Goal: Communication & Community: Answer question/provide support

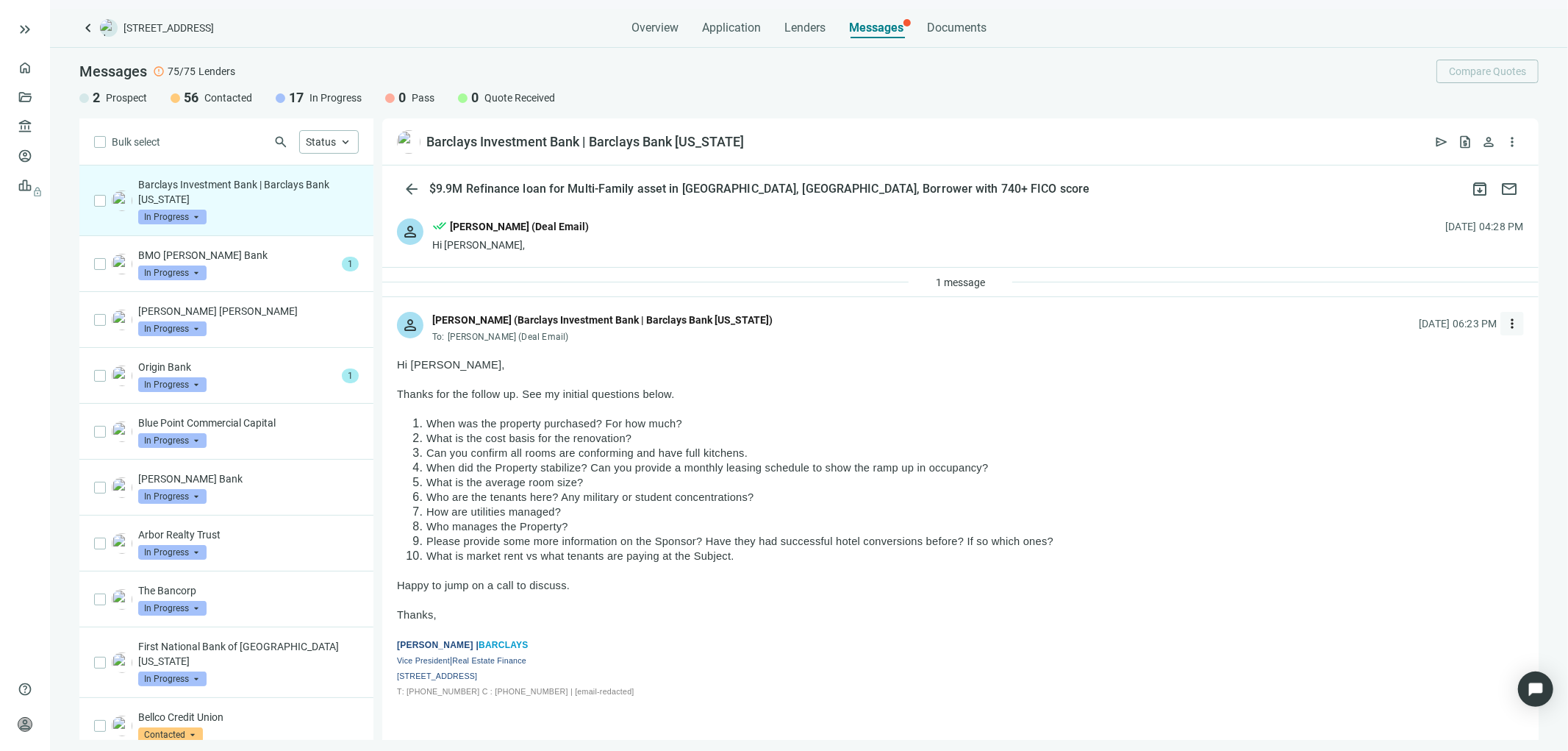
click at [1505, 326] on span "more_vert" at bounding box center [1513, 323] width 14 height 14
click at [1408, 379] on span "Reply all" at bounding box center [1409, 384] width 38 height 12
type textarea "**********"
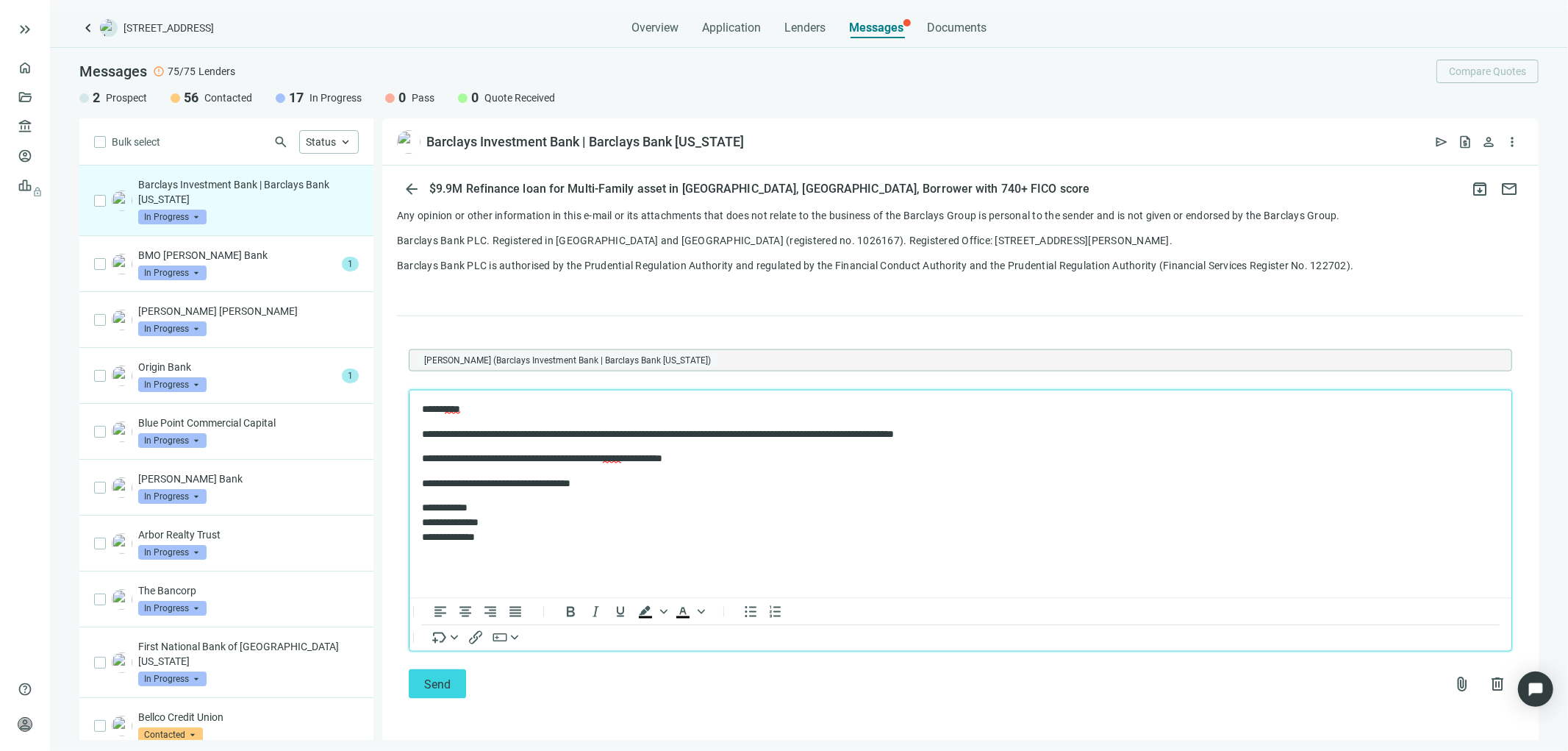
scroll to position [1723, 0]
click at [1454, 683] on span "attach_file" at bounding box center [1463, 683] width 18 height 18
click at [1352, 646] on span "Upload new" at bounding box center [1343, 648] width 54 height 12
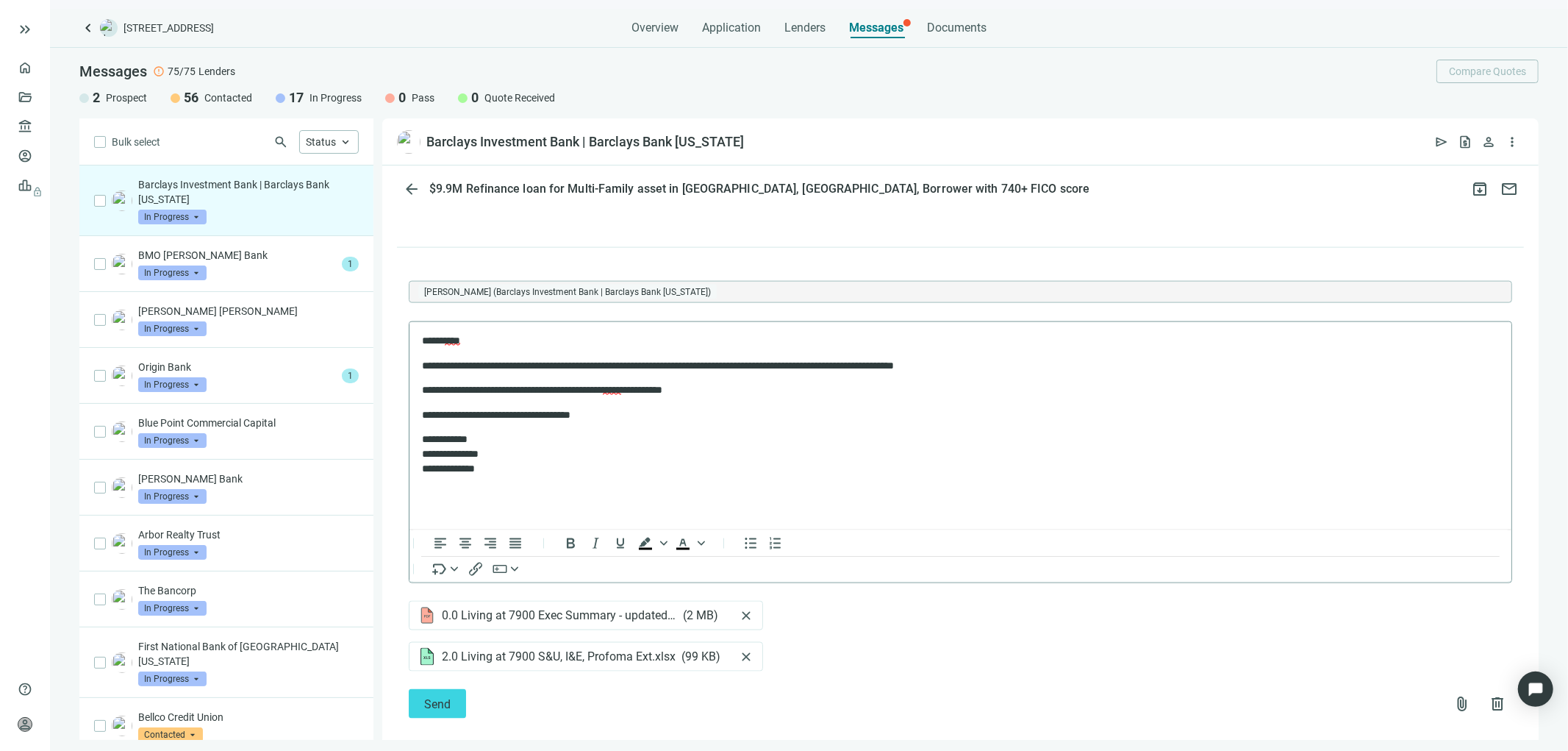
scroll to position [1812, 0]
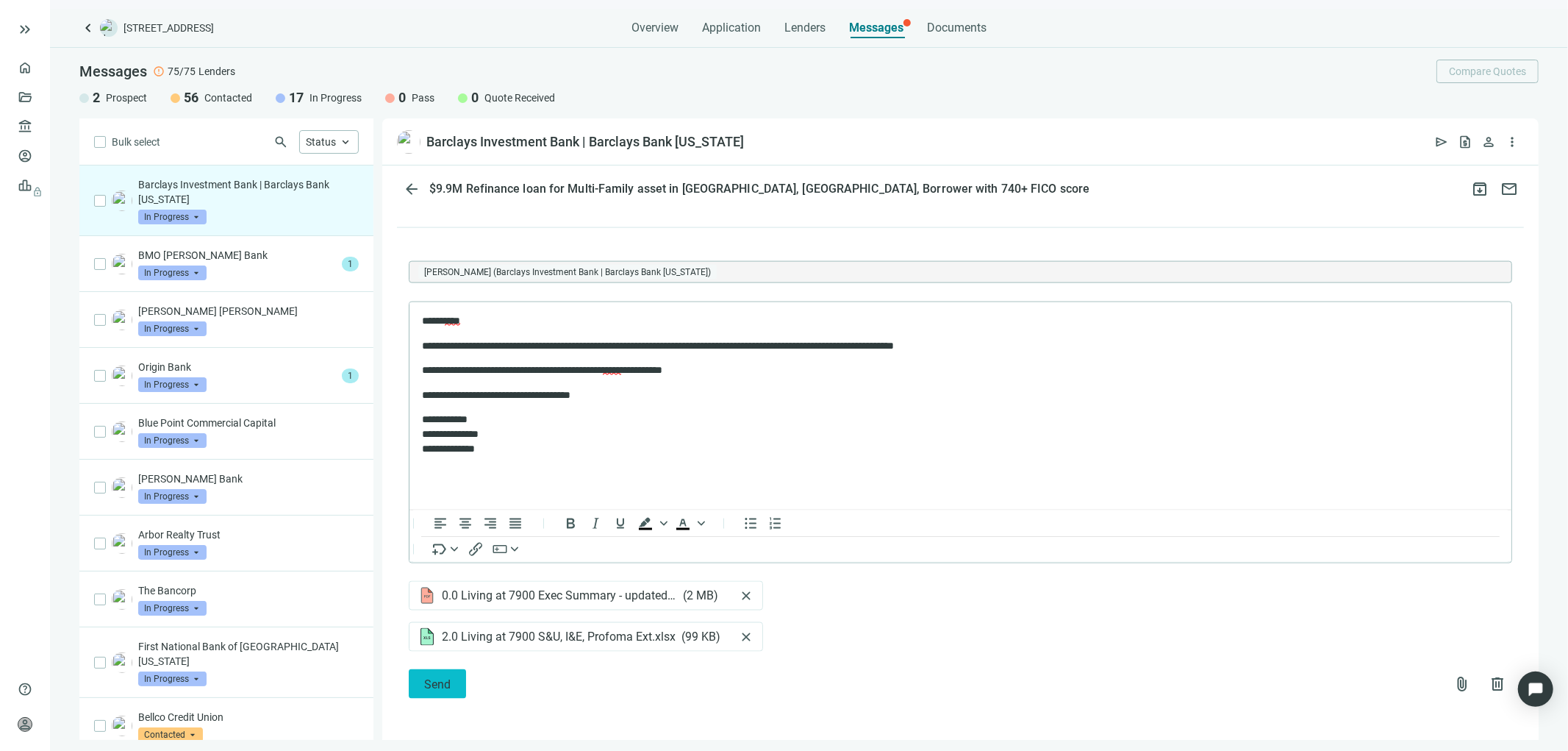
click at [442, 680] on span "Send" at bounding box center [437, 683] width 27 height 14
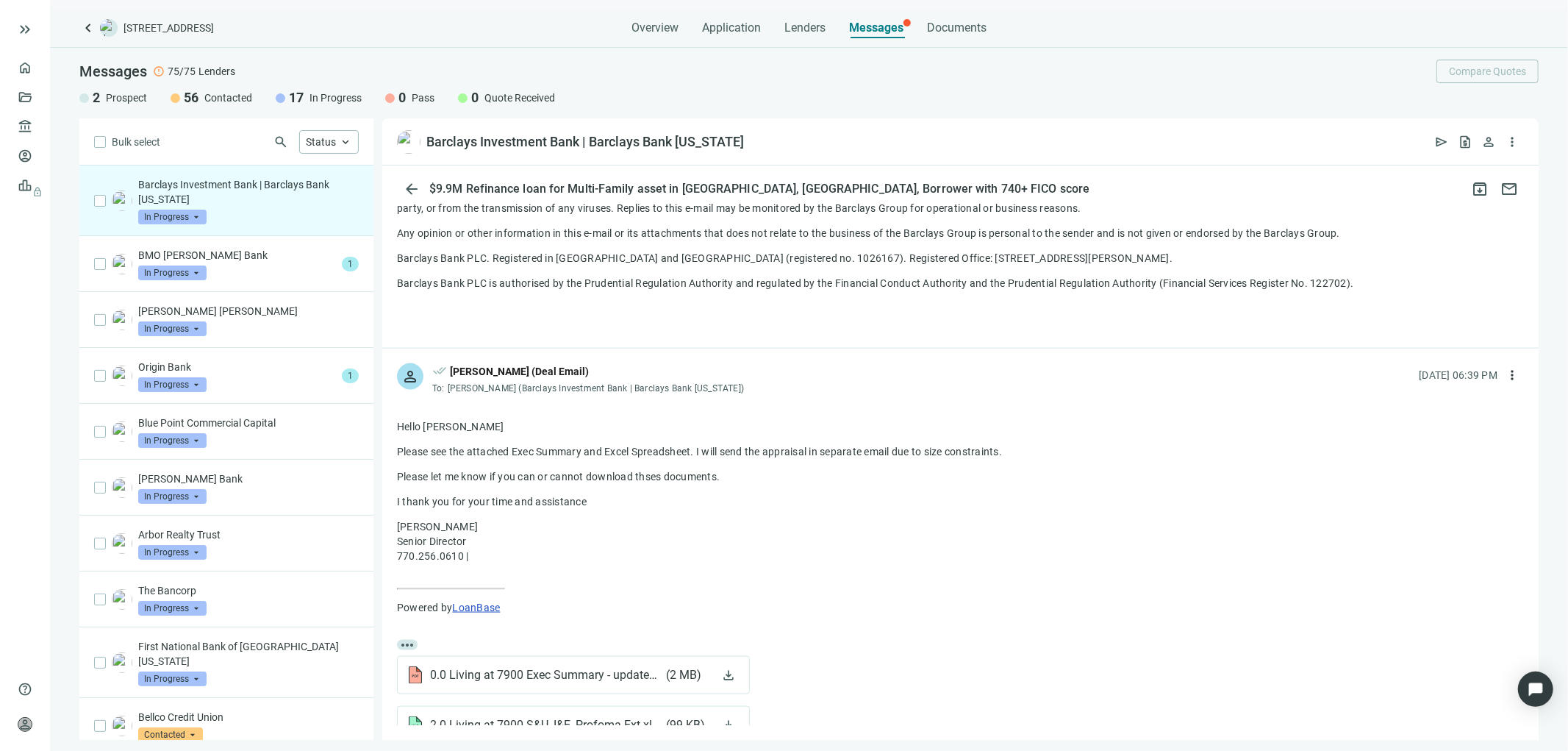
scroll to position [1781, 0]
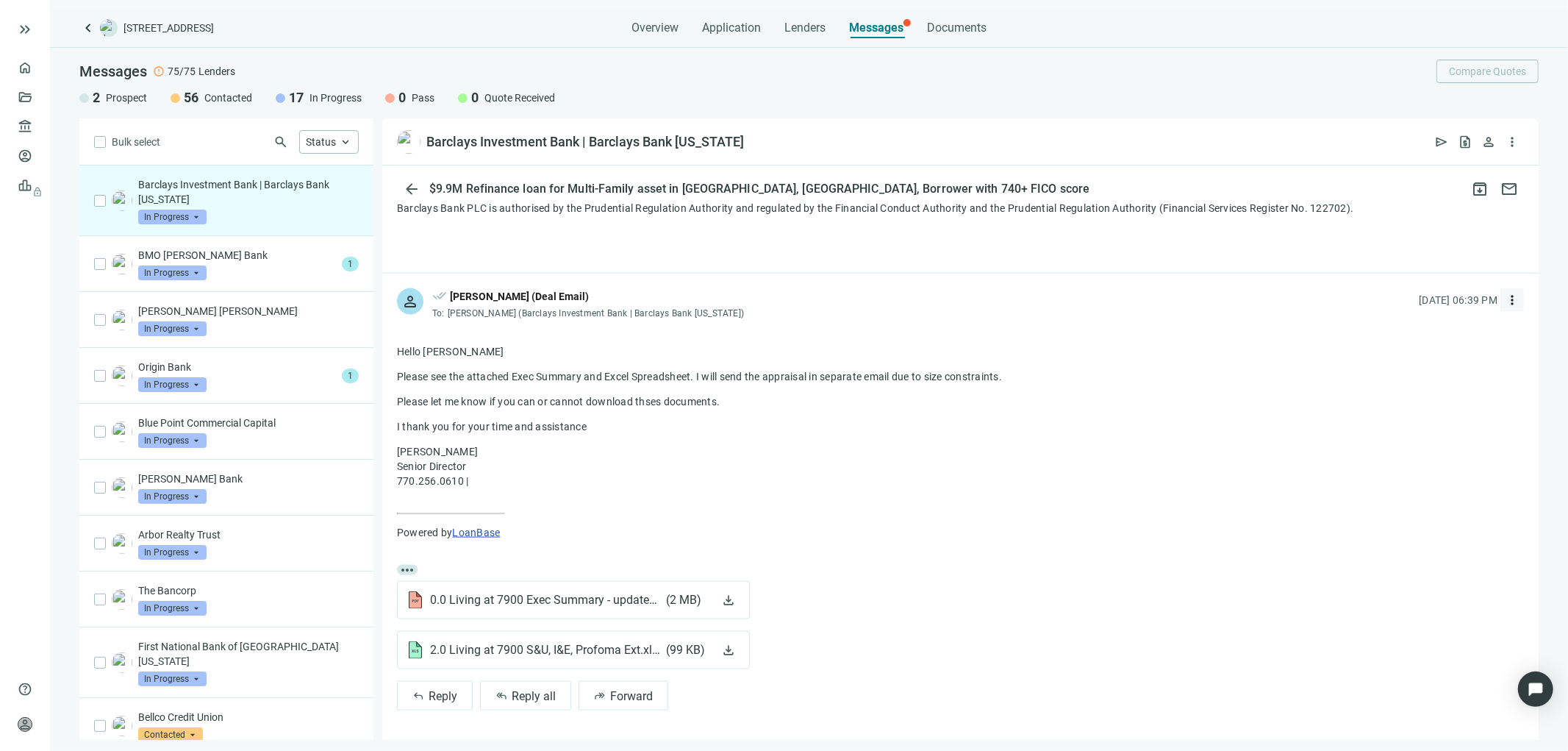
click at [1505, 299] on span "more_vert" at bounding box center [1513, 300] width 14 height 14
click at [1399, 357] on span "Reply all" at bounding box center [1409, 361] width 38 height 12
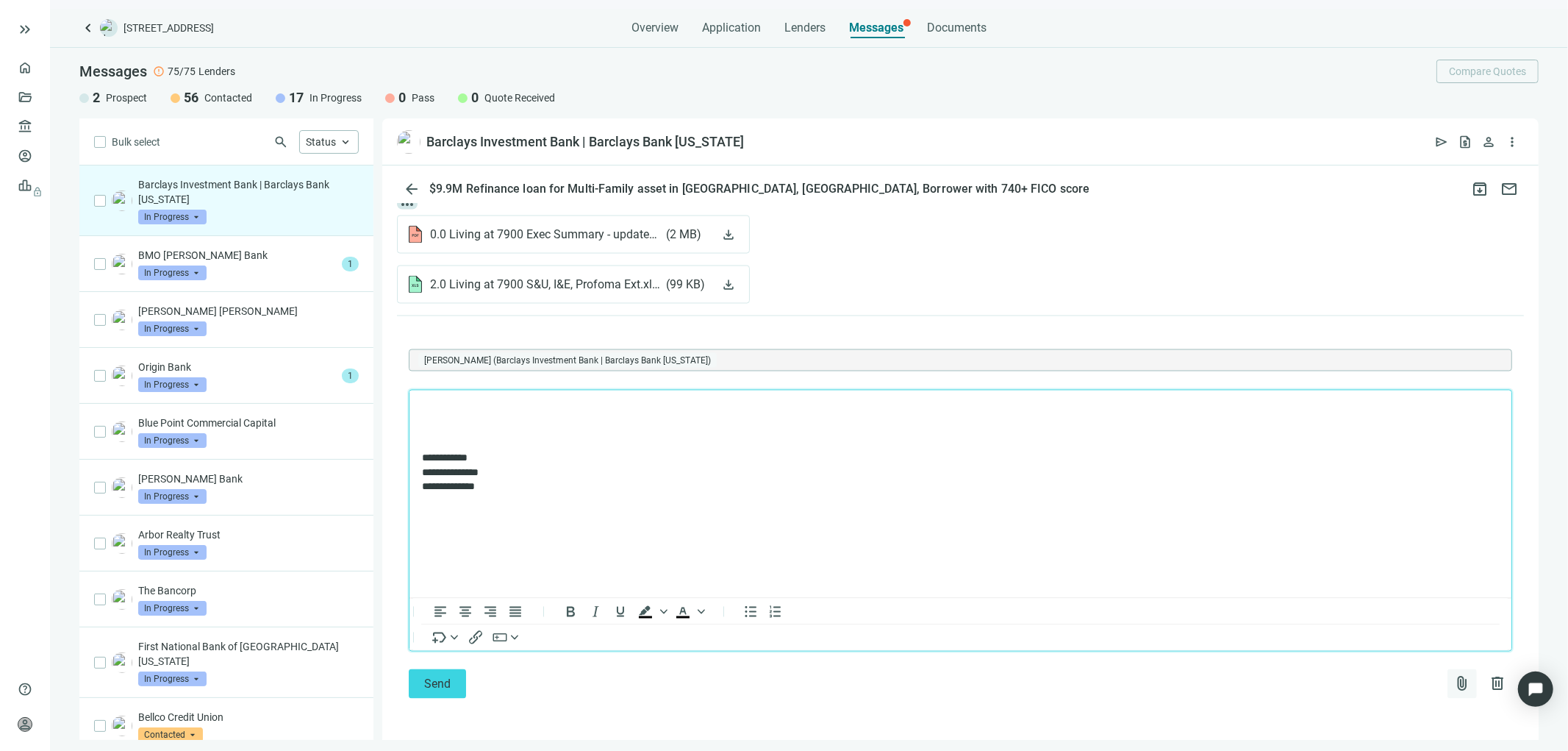
scroll to position [2147, 0]
click at [1454, 682] on span "attach_file" at bounding box center [1463, 683] width 18 height 18
click at [1338, 649] on span "Upload new" at bounding box center [1343, 649] width 54 height 12
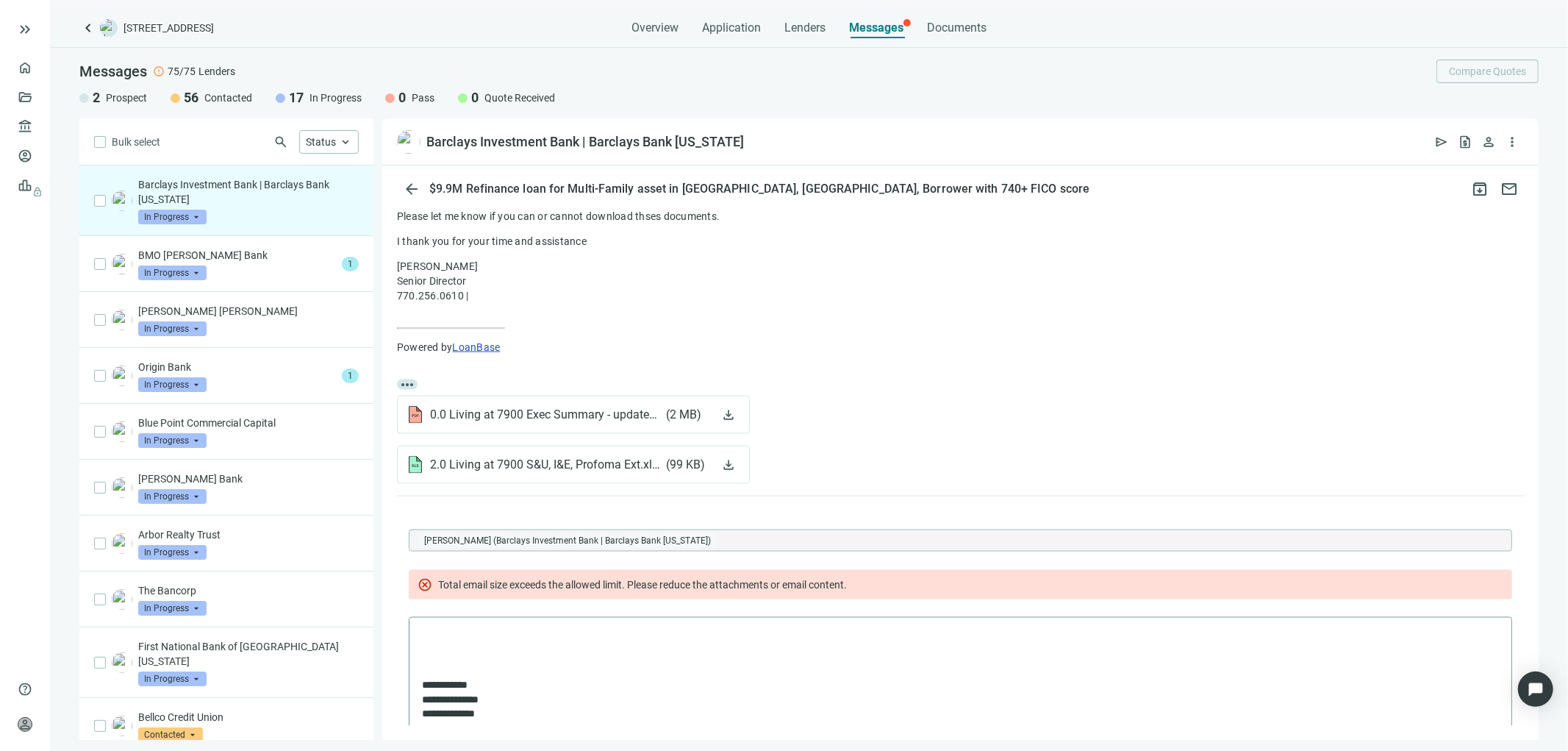
scroll to position [1983, 0]
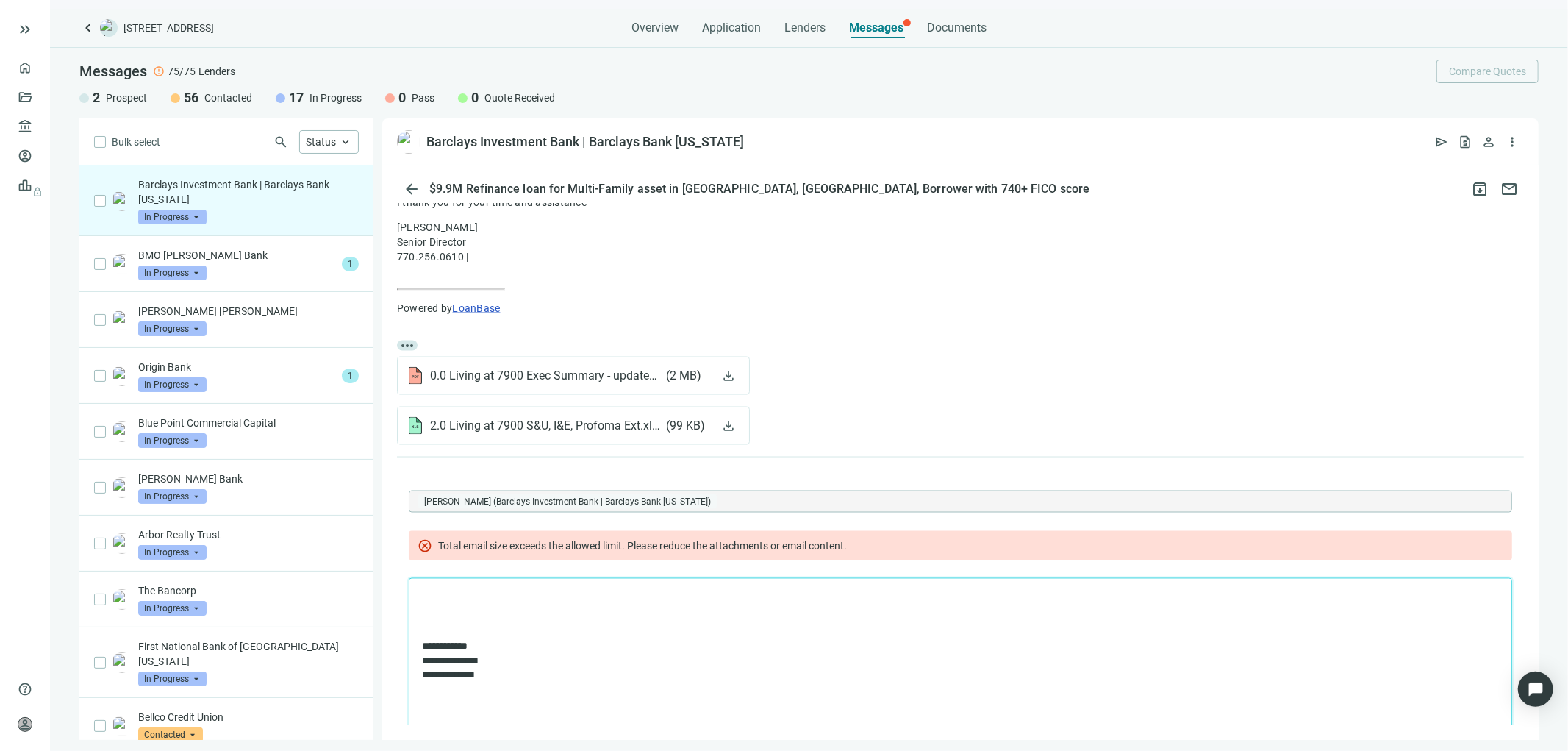
click at [1049, 638] on body "**********" at bounding box center [959, 636] width 1078 height 92
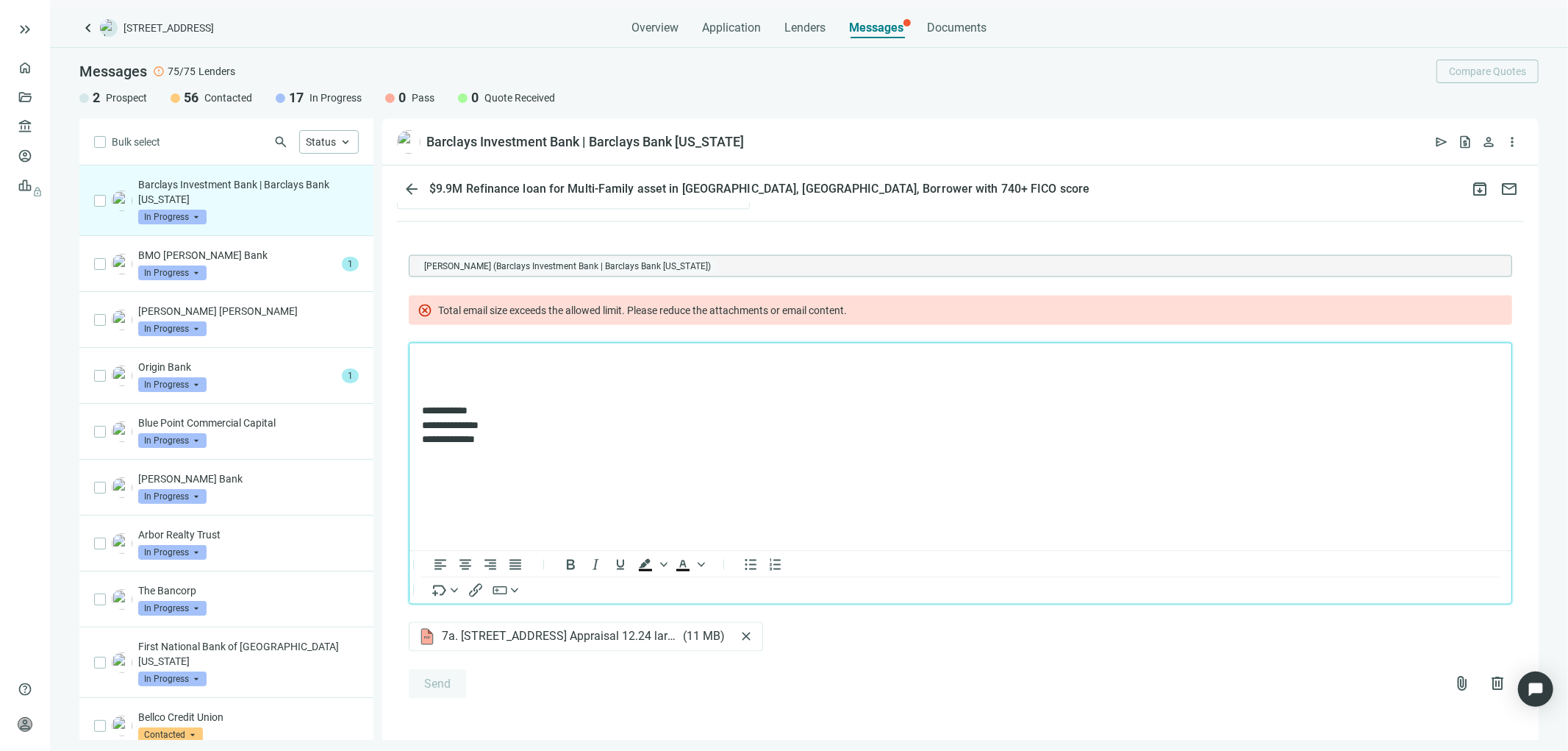
scroll to position [2240, 0]
drag, startPoint x: 1135, startPoint y: 474, endPoint x: 1104, endPoint y: 495, distance: 37.4
click at [1133, 460] on html "**********" at bounding box center [959, 401] width 1102 height 116
click at [741, 640] on span "close" at bounding box center [746, 637] width 14 height 14
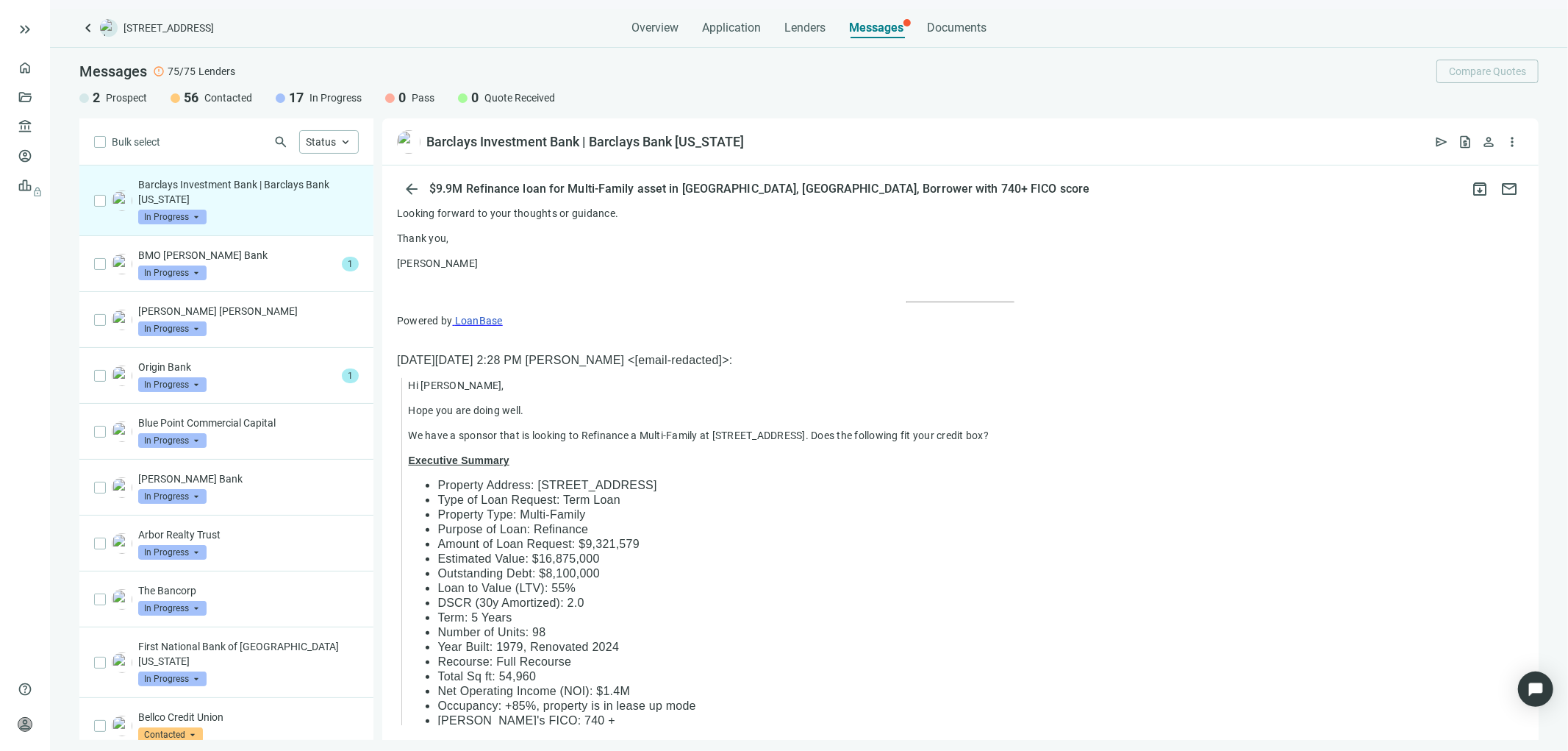
scroll to position [759, 0]
click at [1001, 556] on li "Amount of Loan Request: $9,321,579" at bounding box center [981, 548] width 1087 height 14
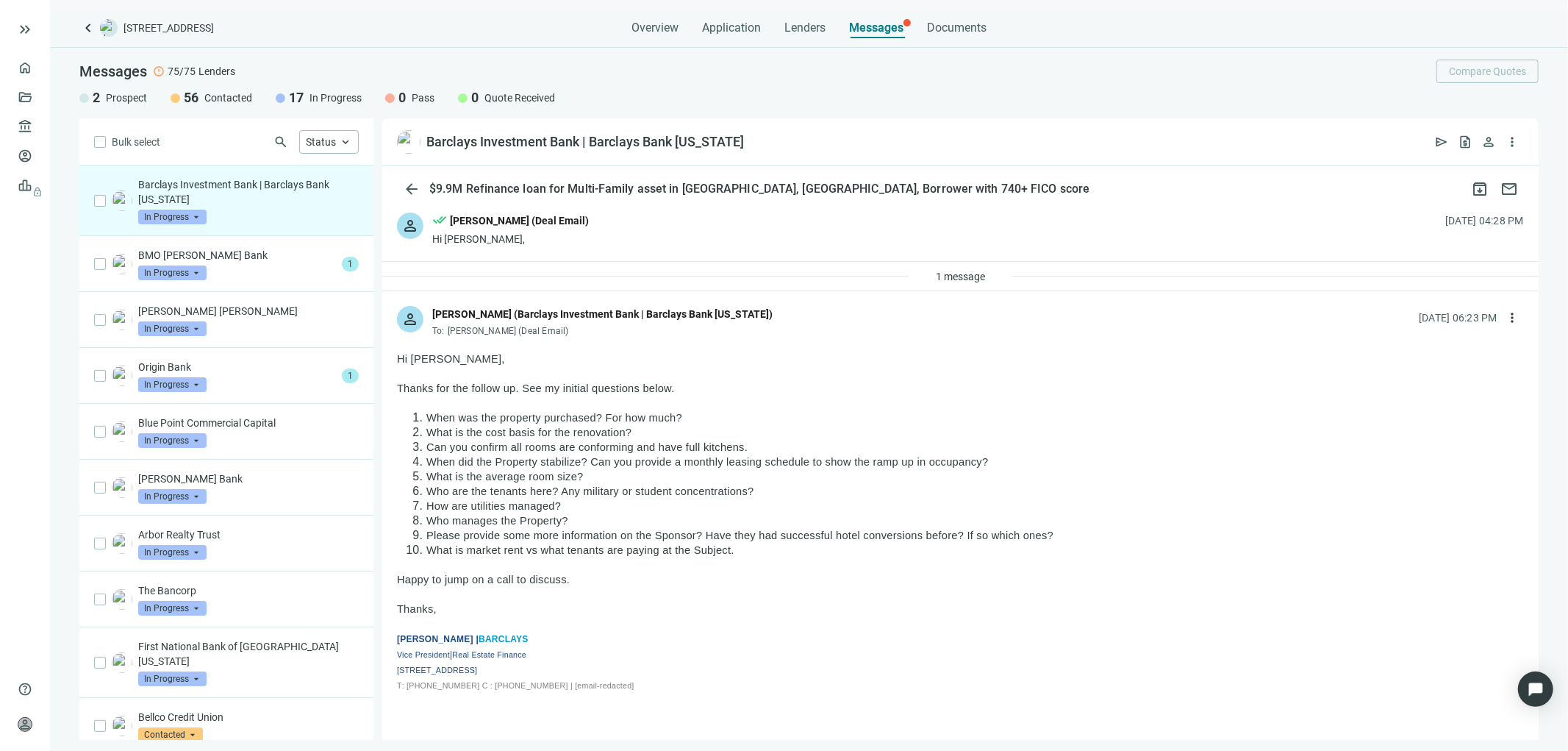
scroll to position [0, 0]
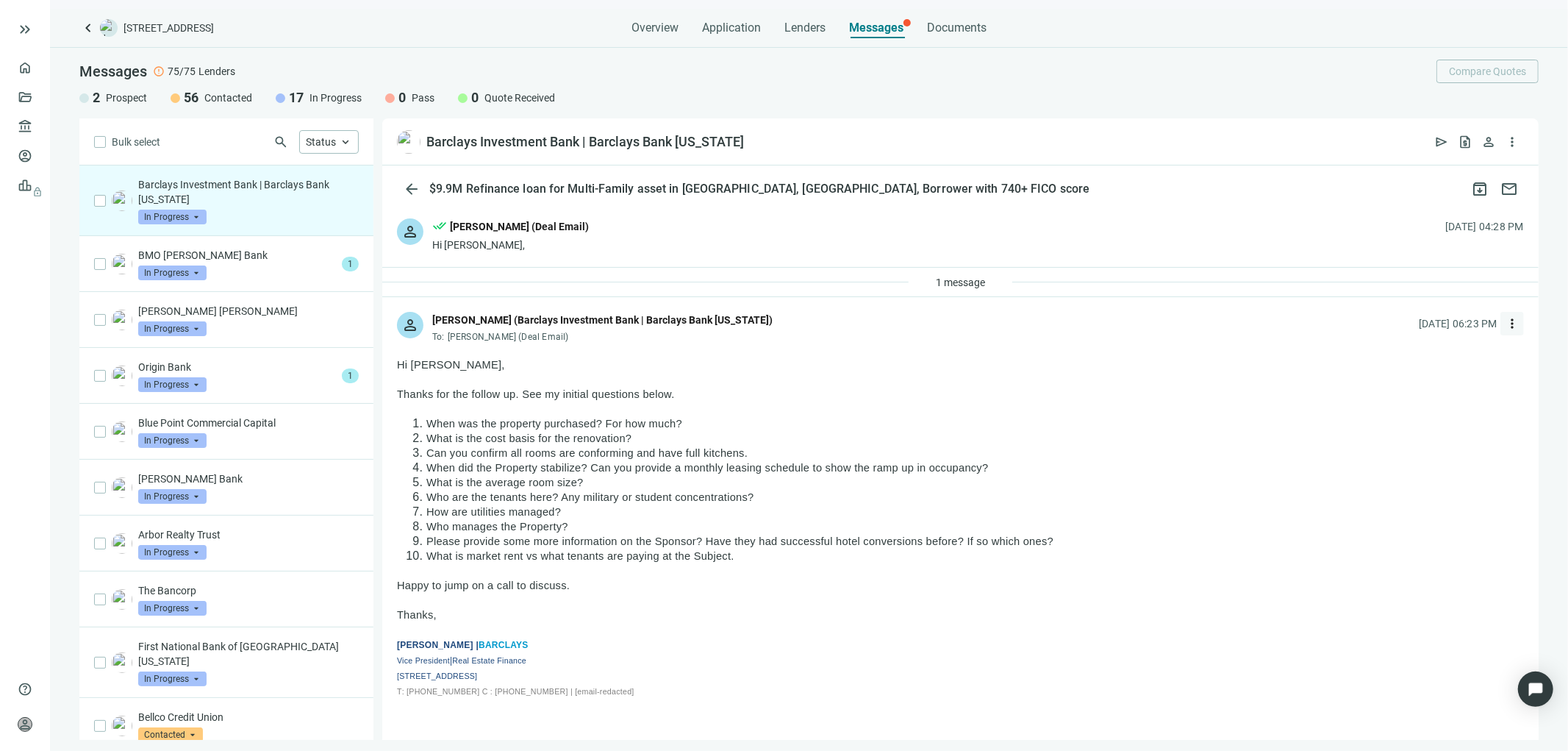
click at [1505, 324] on span "more_vert" at bounding box center [1513, 323] width 14 height 14
click at [1402, 387] on span "Reply all" at bounding box center [1409, 384] width 38 height 12
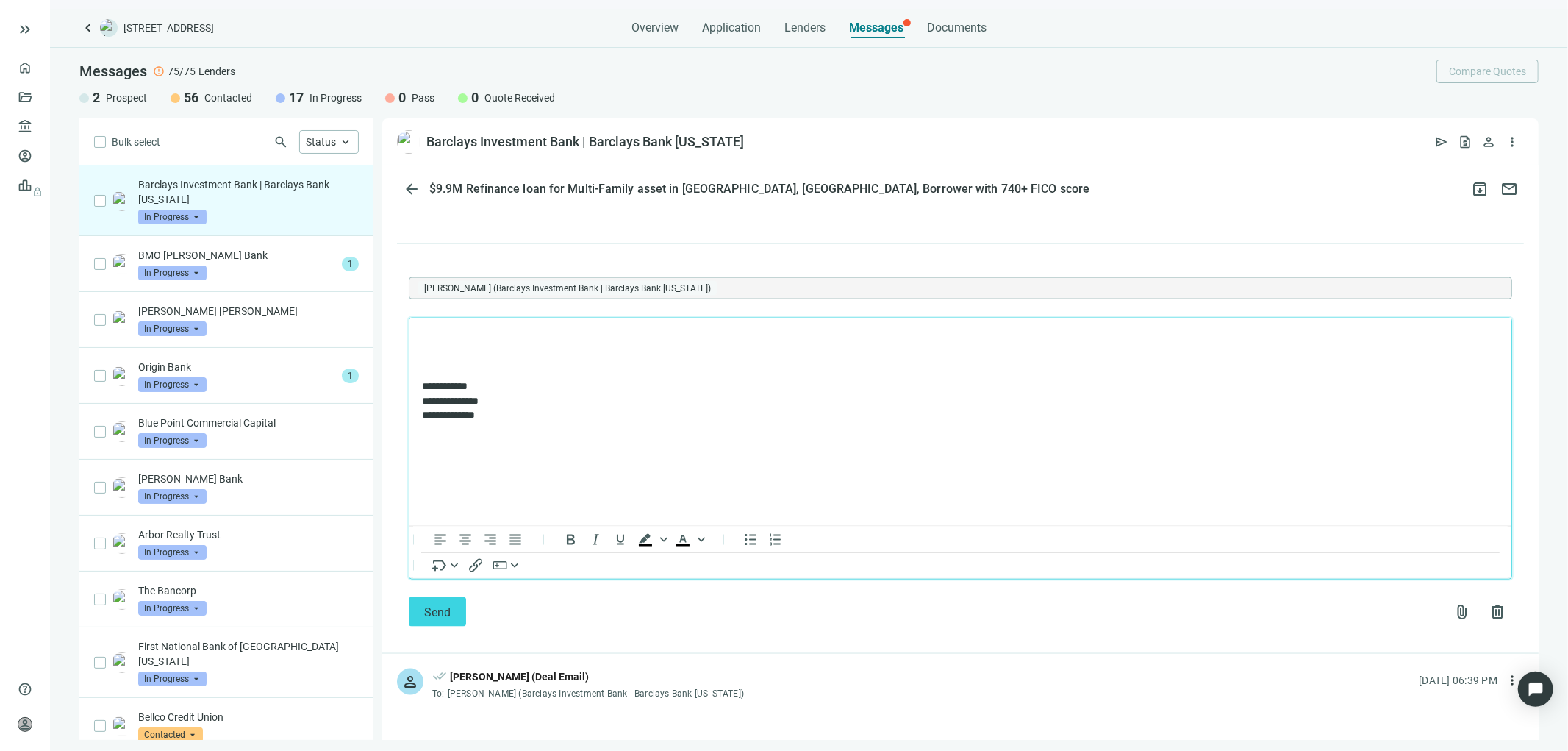
scroll to position [1995, 0]
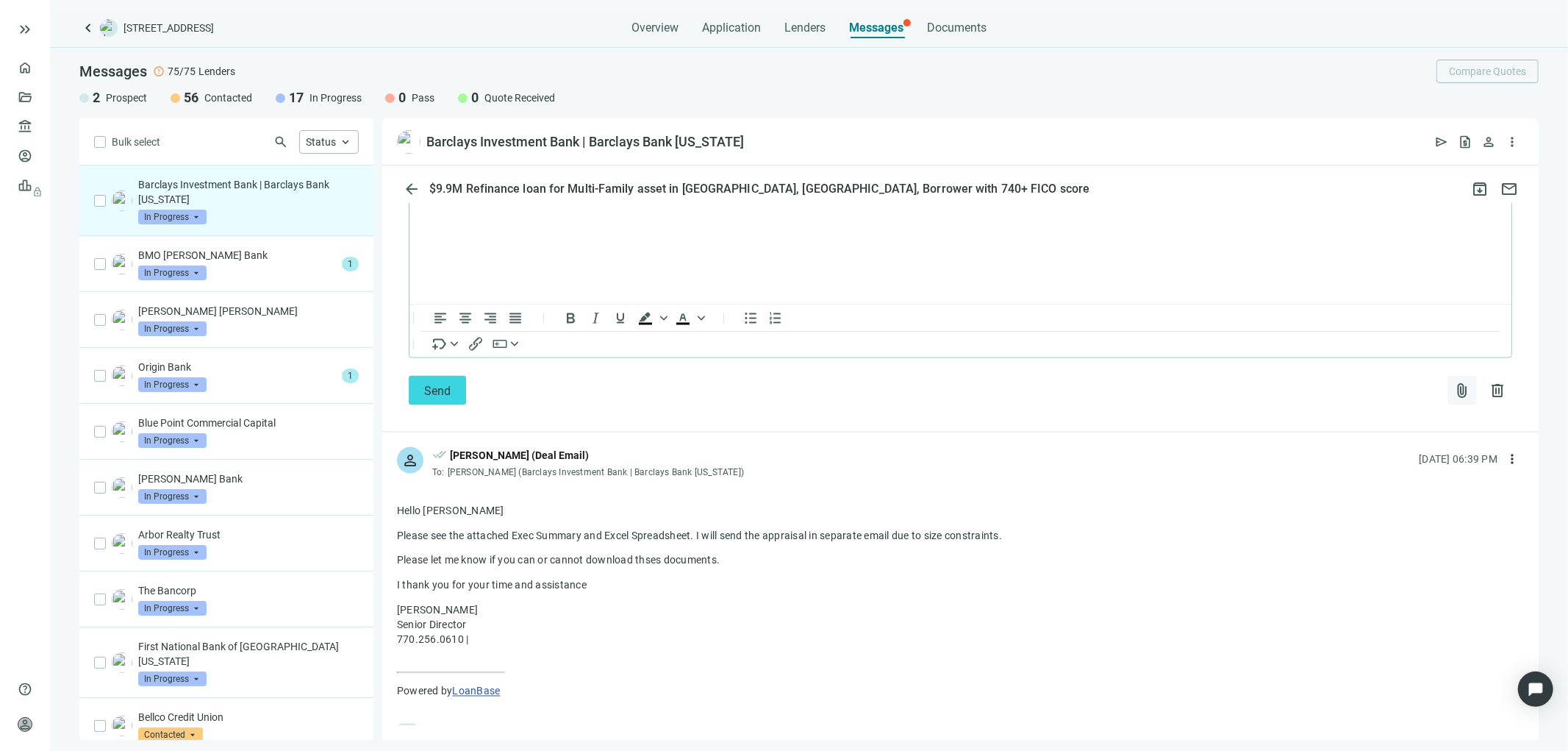
click at [1454, 400] on span "attach_file" at bounding box center [1463, 391] width 18 height 18
click at [1348, 471] on span "Upload new" at bounding box center [1343, 472] width 54 height 12
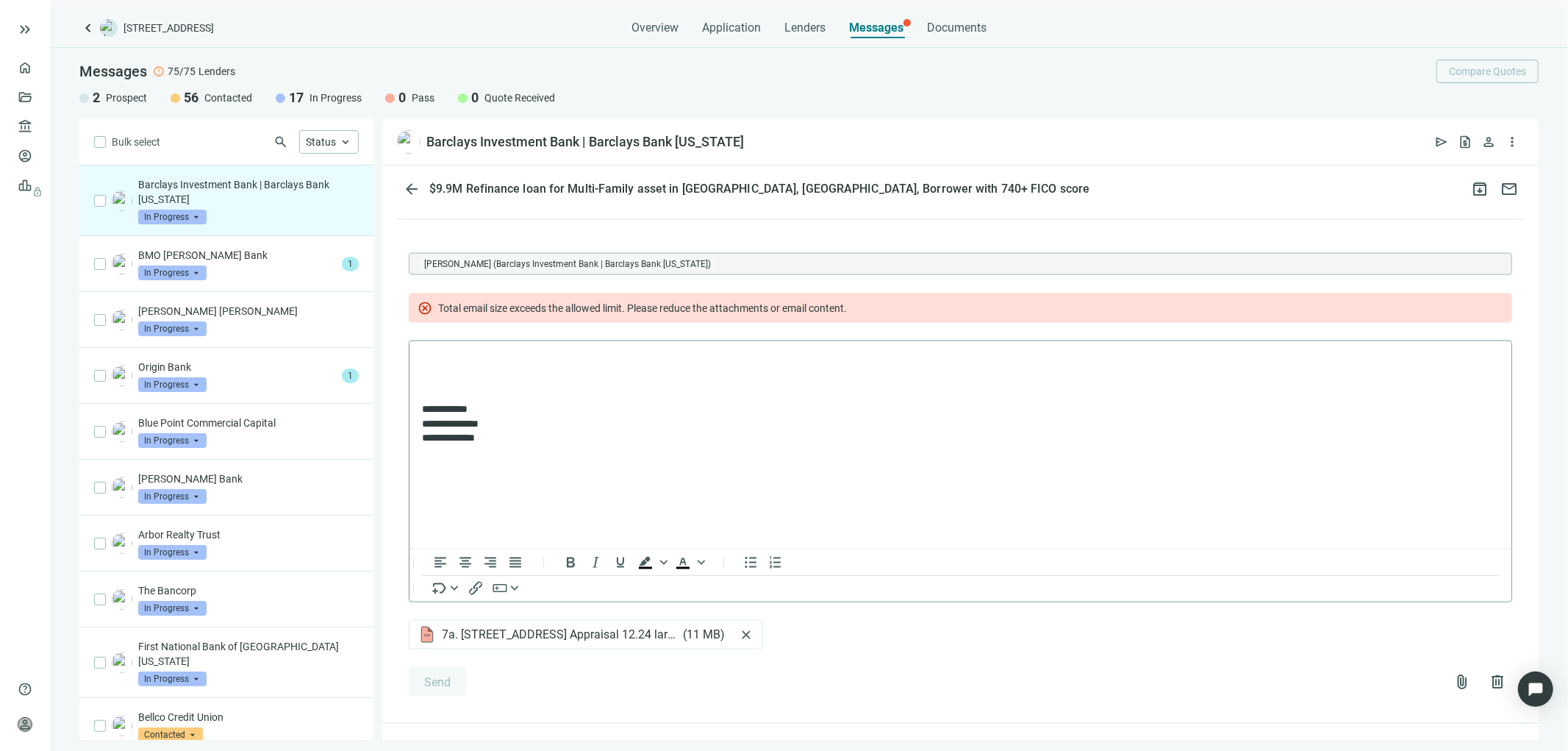
scroll to position [1797, 0]
click at [419, 316] on span "cancel" at bounding box center [425, 309] width 14 height 14
click at [426, 316] on span "cancel" at bounding box center [425, 309] width 14 height 14
click at [1242, 458] on html "**********" at bounding box center [959, 400] width 1102 height 116
click at [744, 642] on span "close" at bounding box center [746, 635] width 14 height 14
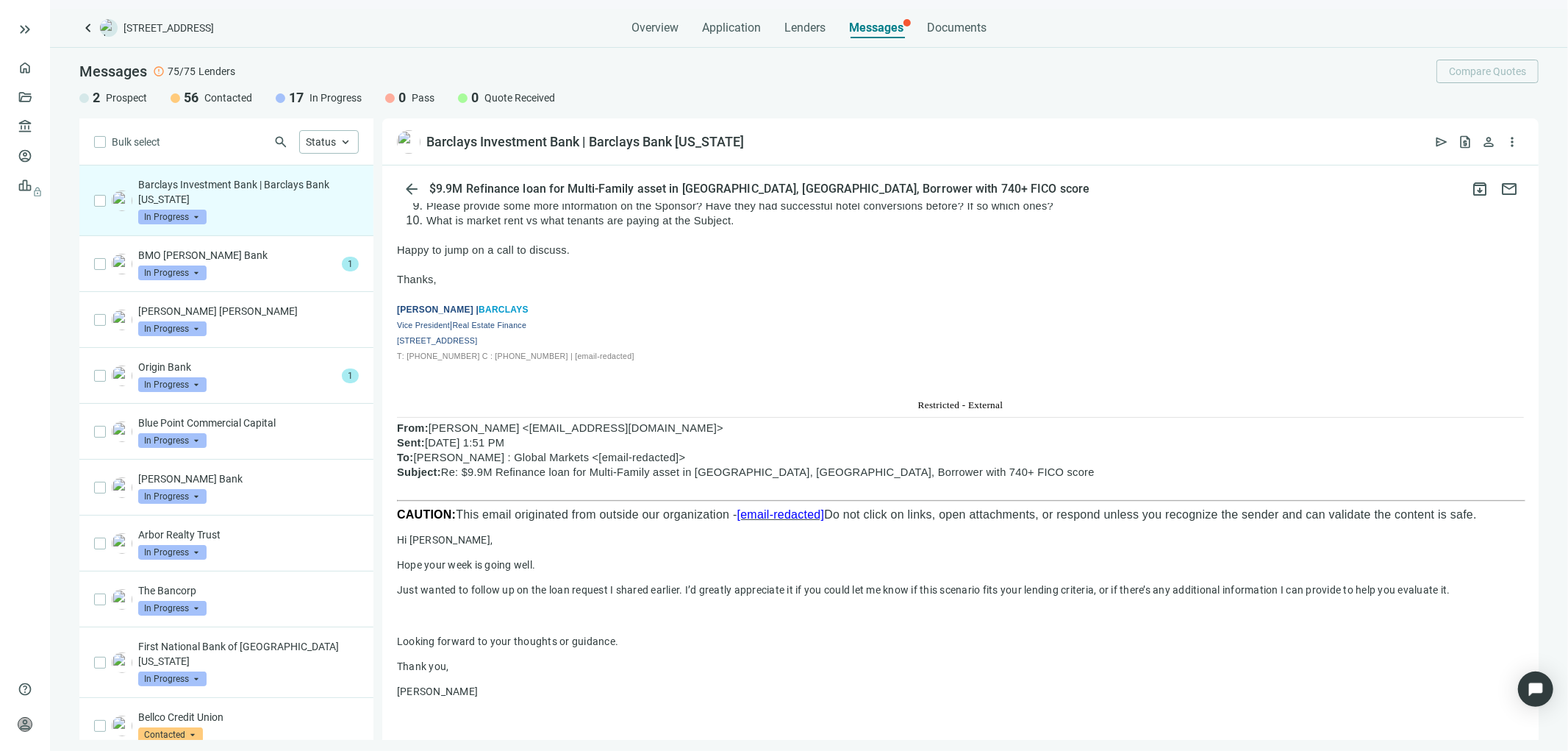
scroll to position [253, 0]
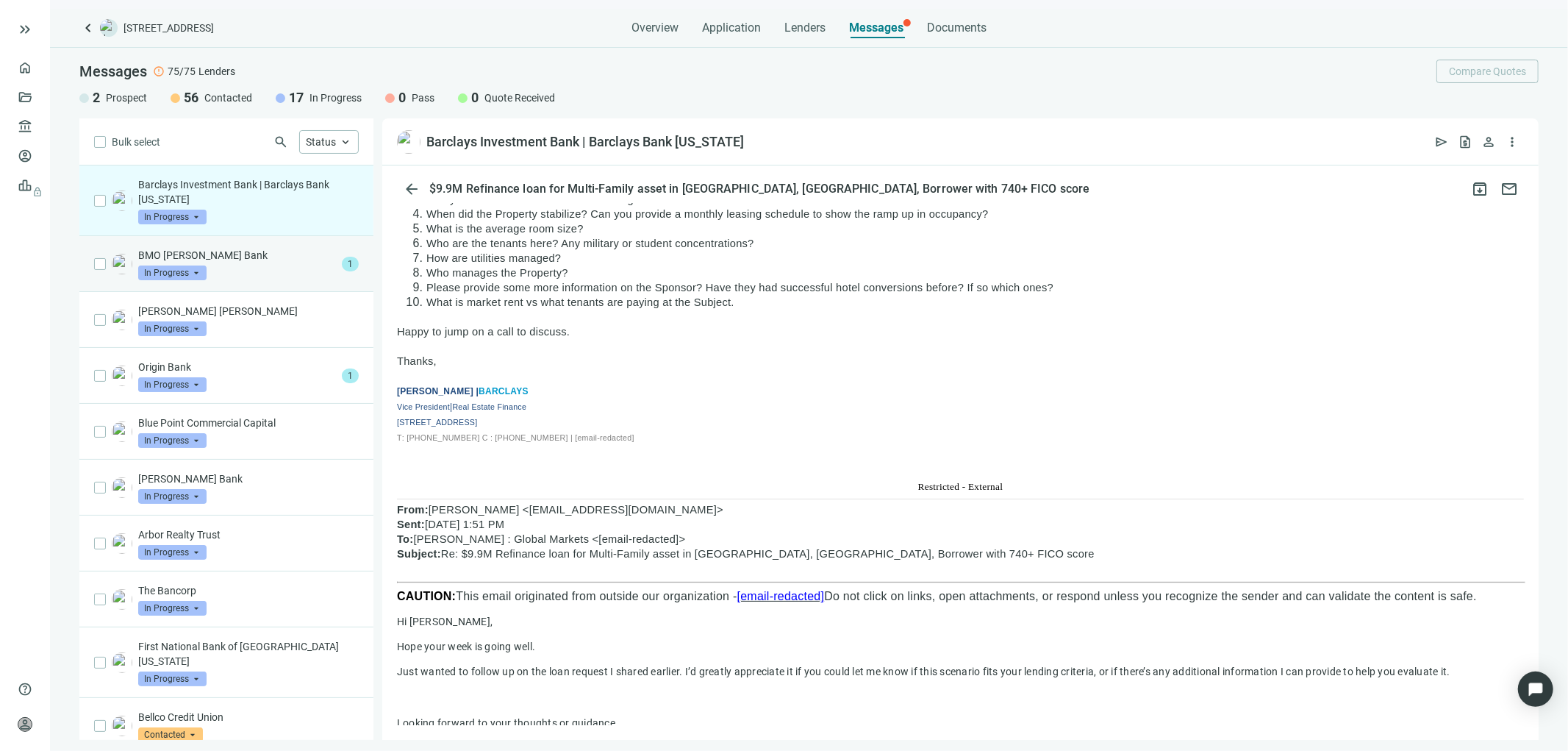
click at [277, 261] on p "BMO Harris Bank" at bounding box center [237, 255] width 198 height 14
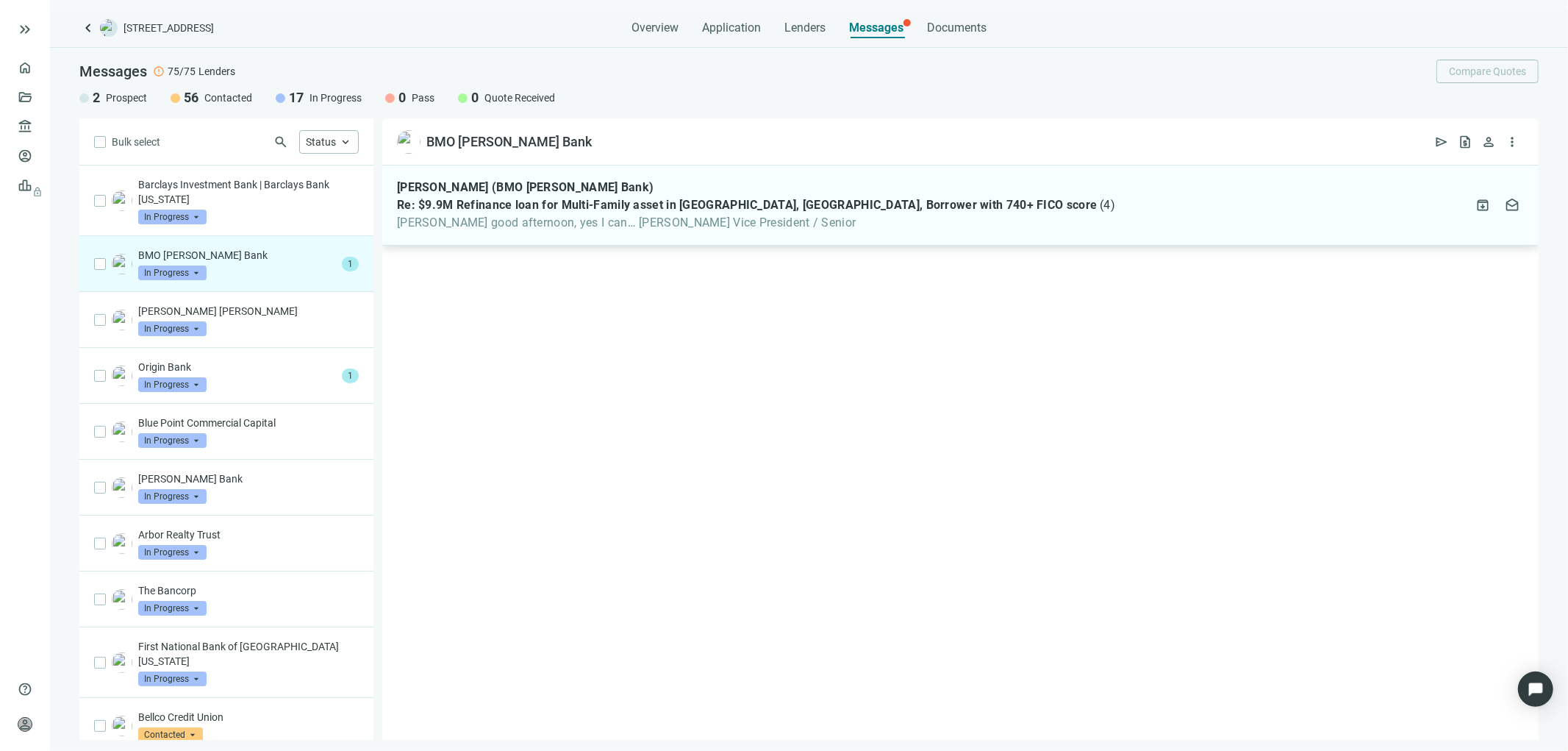
click at [870, 204] on span "Re: $9.9M Refinance loan for Multi-Family asset in [GEOGRAPHIC_DATA], [GEOGRAPH…" at bounding box center [747, 205] width 700 height 14
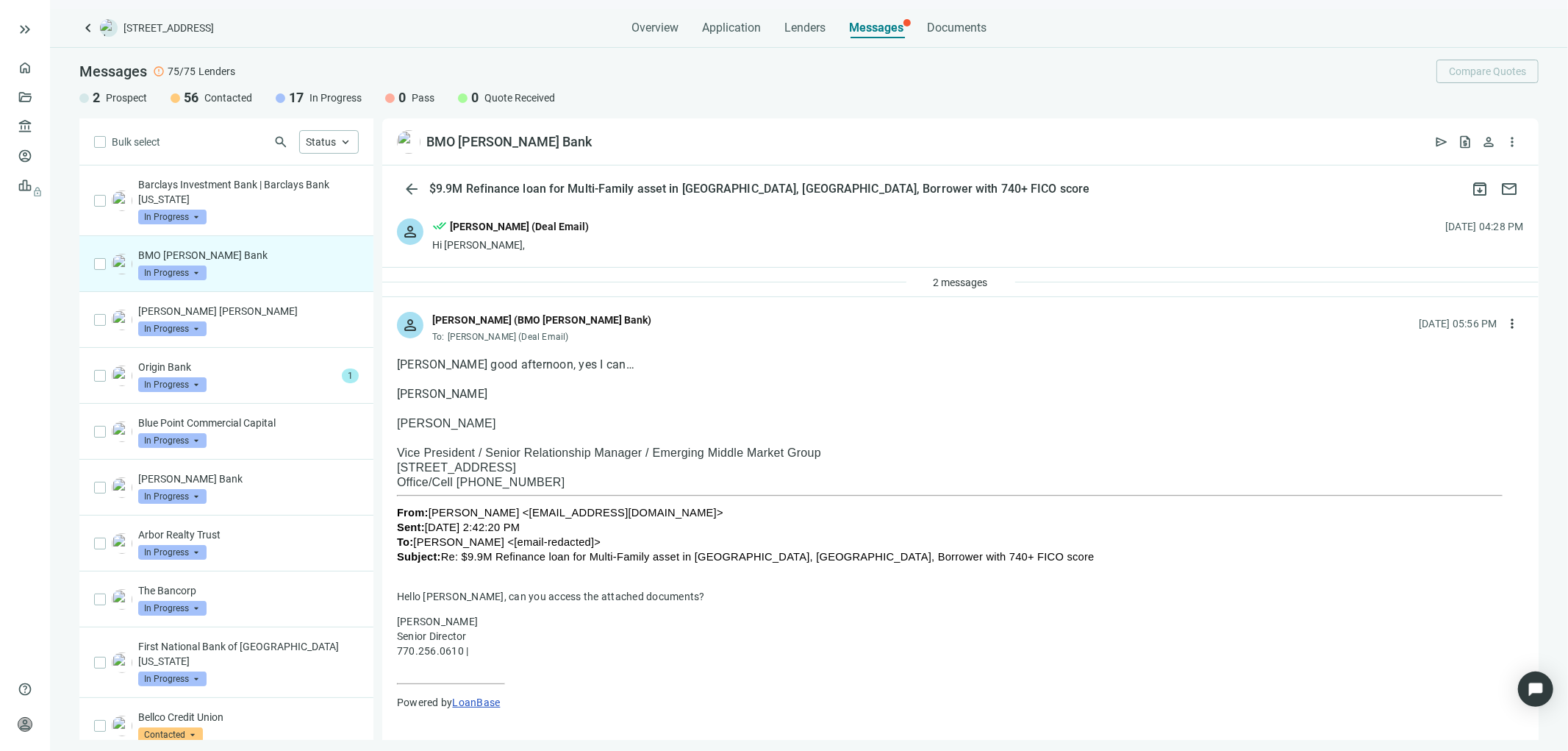
click at [1020, 387] on div "Ignacio" at bounding box center [961, 394] width 1127 height 14
click at [1505, 323] on span "more_vert" at bounding box center [1513, 323] width 14 height 14
click at [1408, 388] on span "Reply all" at bounding box center [1409, 384] width 38 height 12
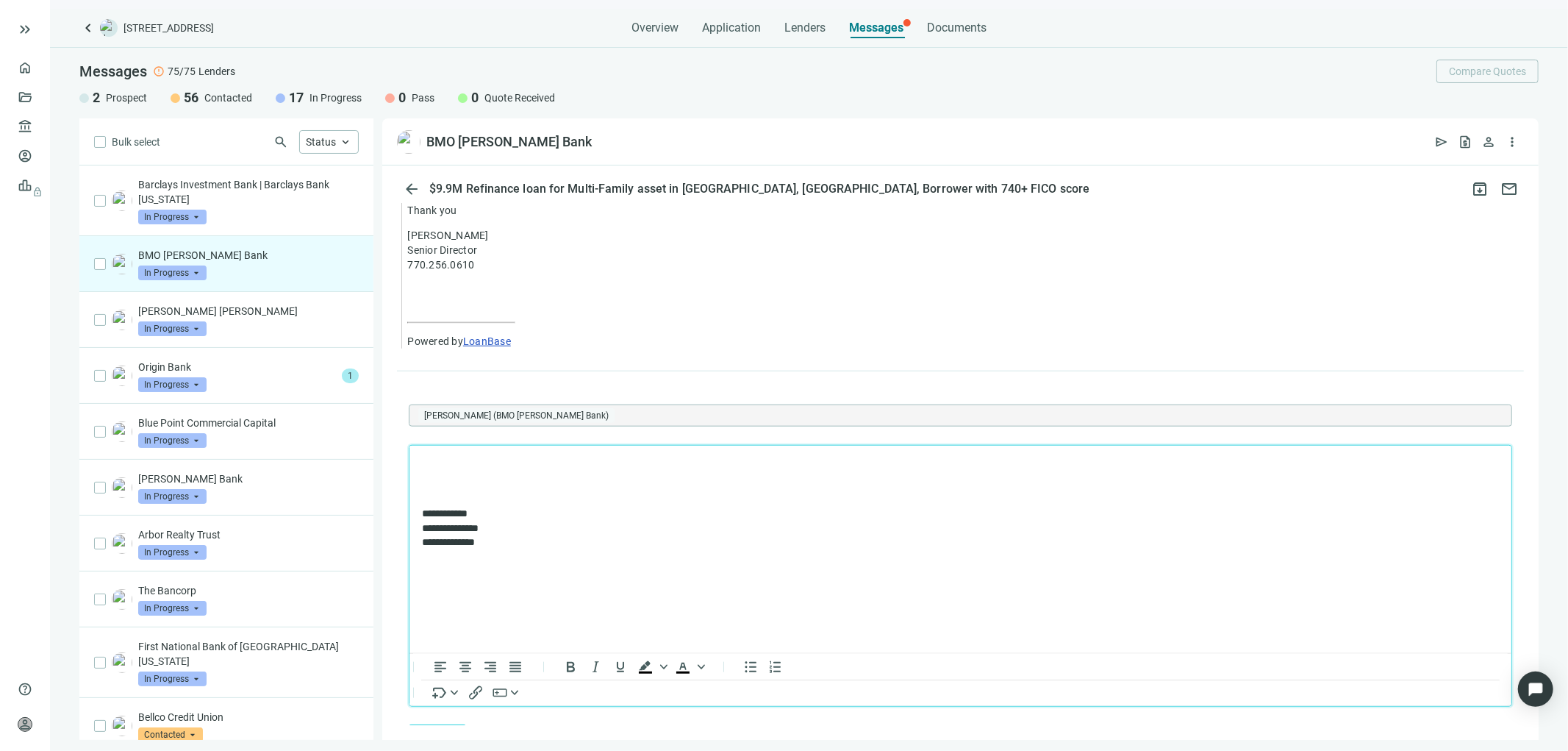
scroll to position [1274, 0]
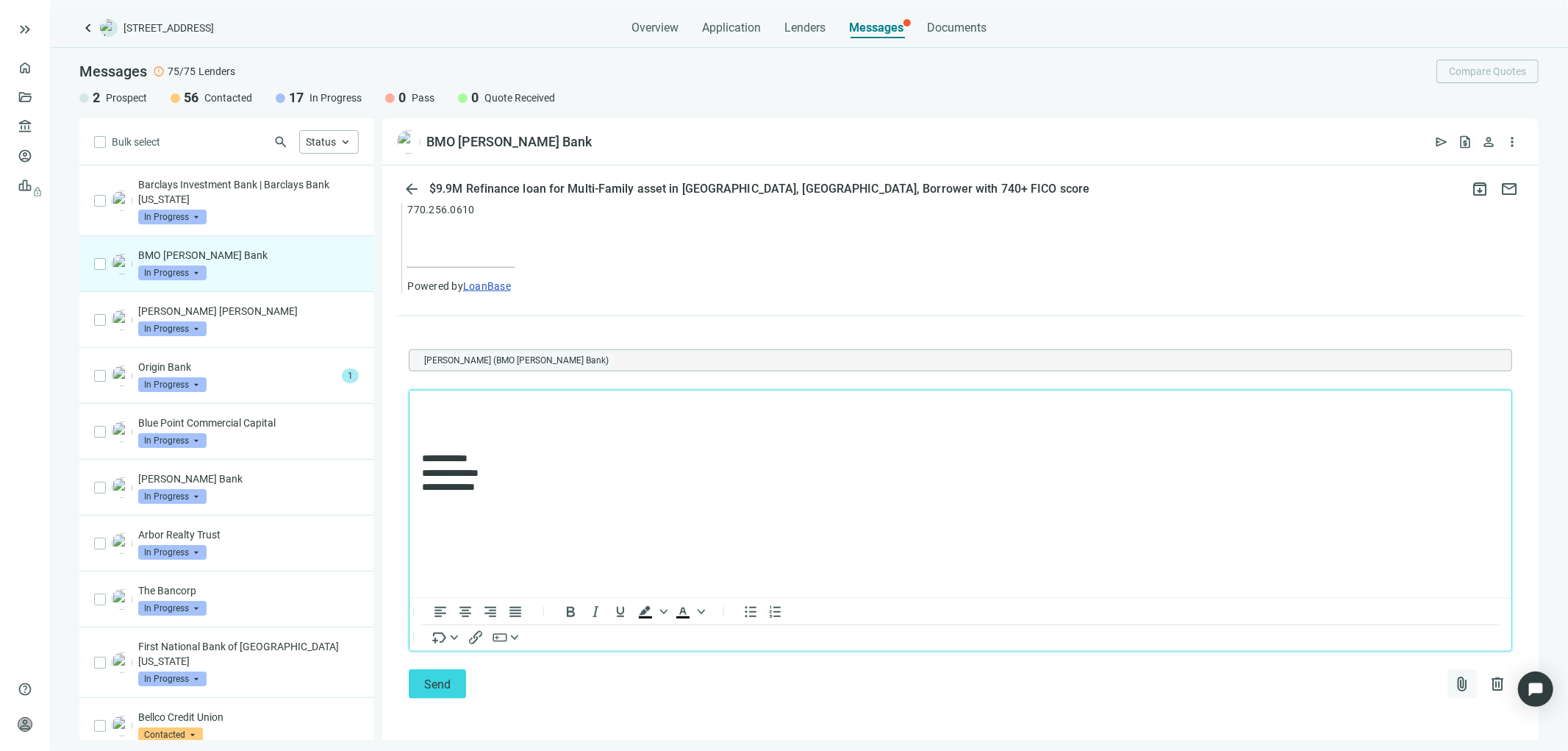
click at [1454, 684] on span "attach_file" at bounding box center [1463, 683] width 18 height 18
click at [1352, 645] on span "Upload new" at bounding box center [1343, 649] width 54 height 12
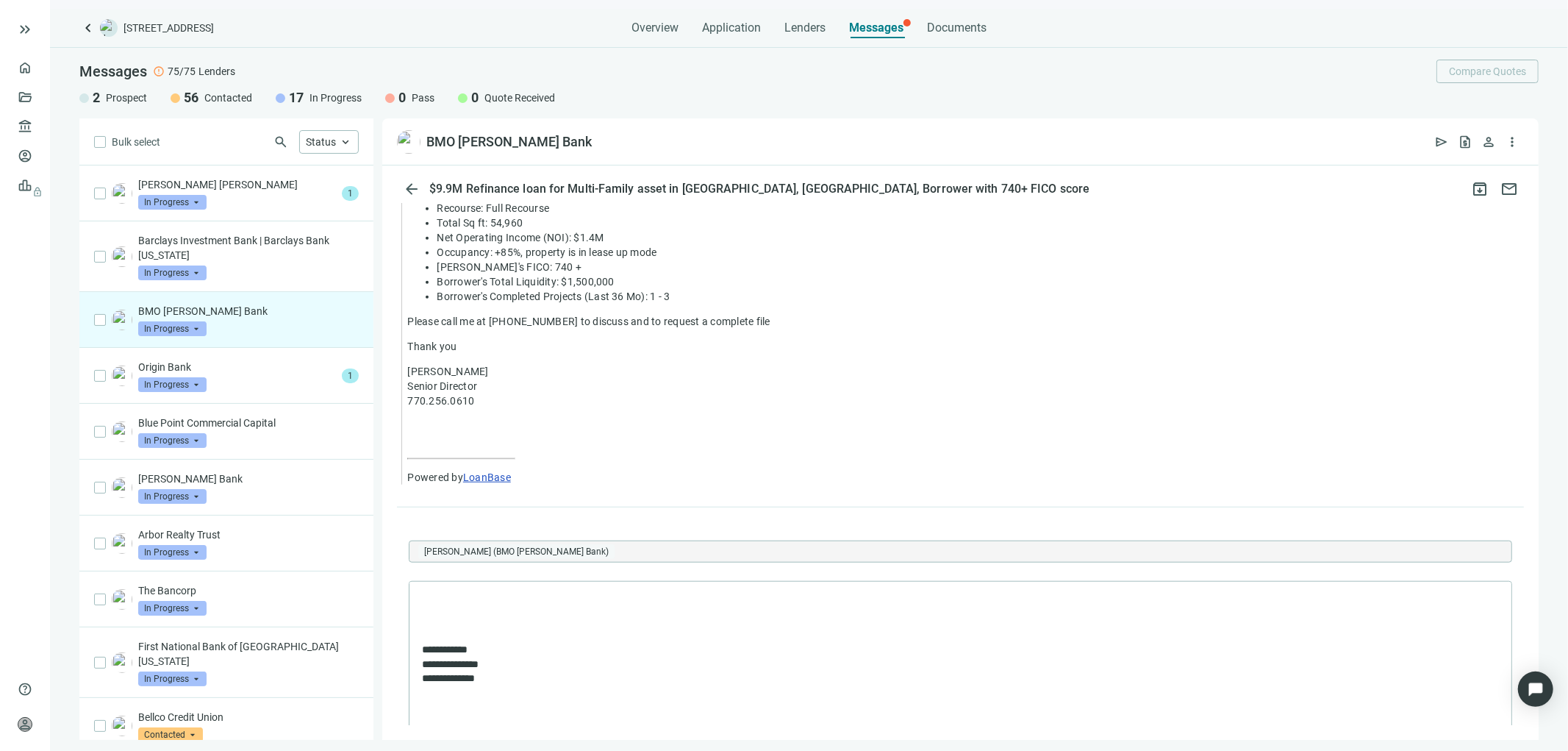
scroll to position [865, 0]
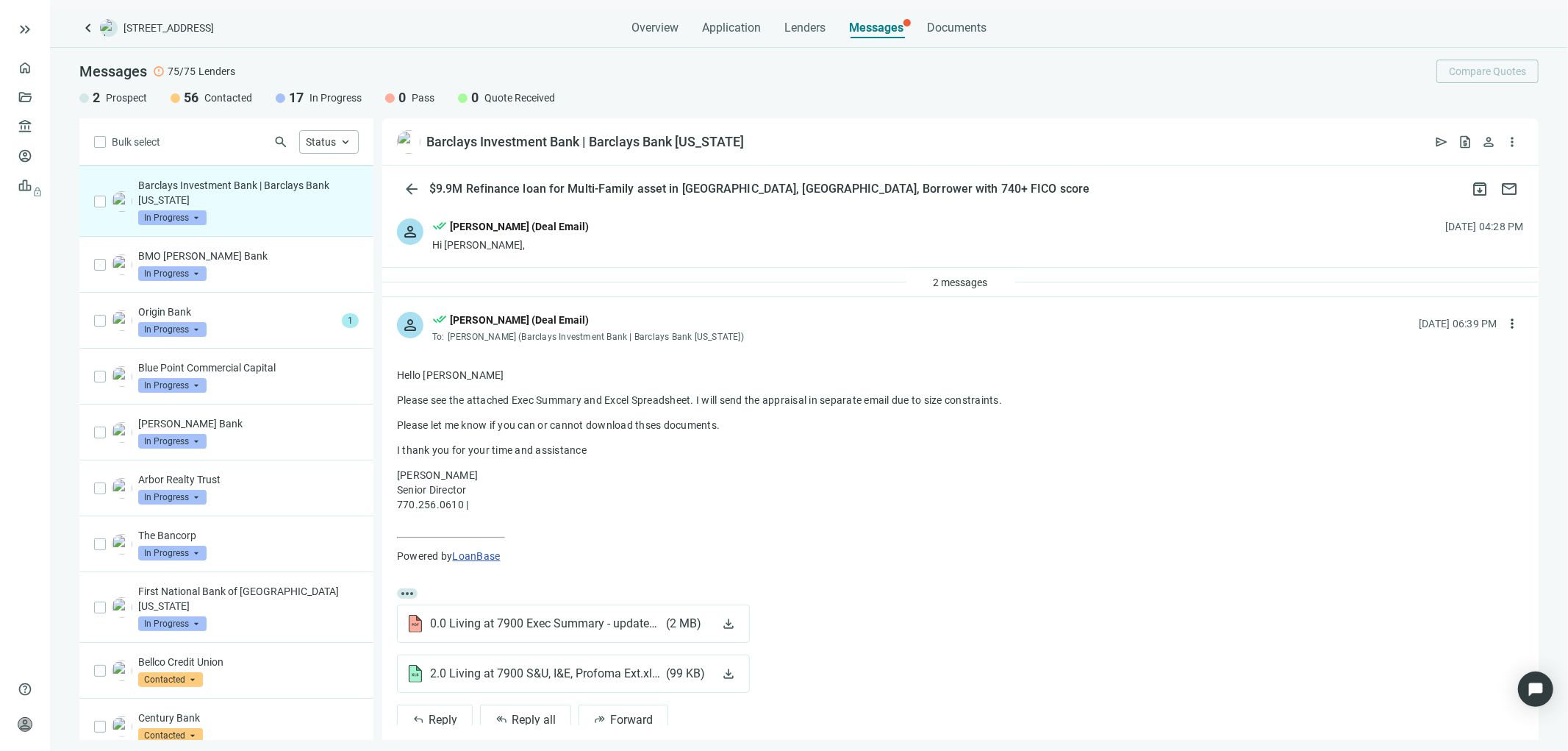
click at [897, 231] on div "person done_all Tony Baldwin (Deal Email) Hi Liam, 08.18.2025, 04:28 PM" at bounding box center [960, 235] width 1156 height 64
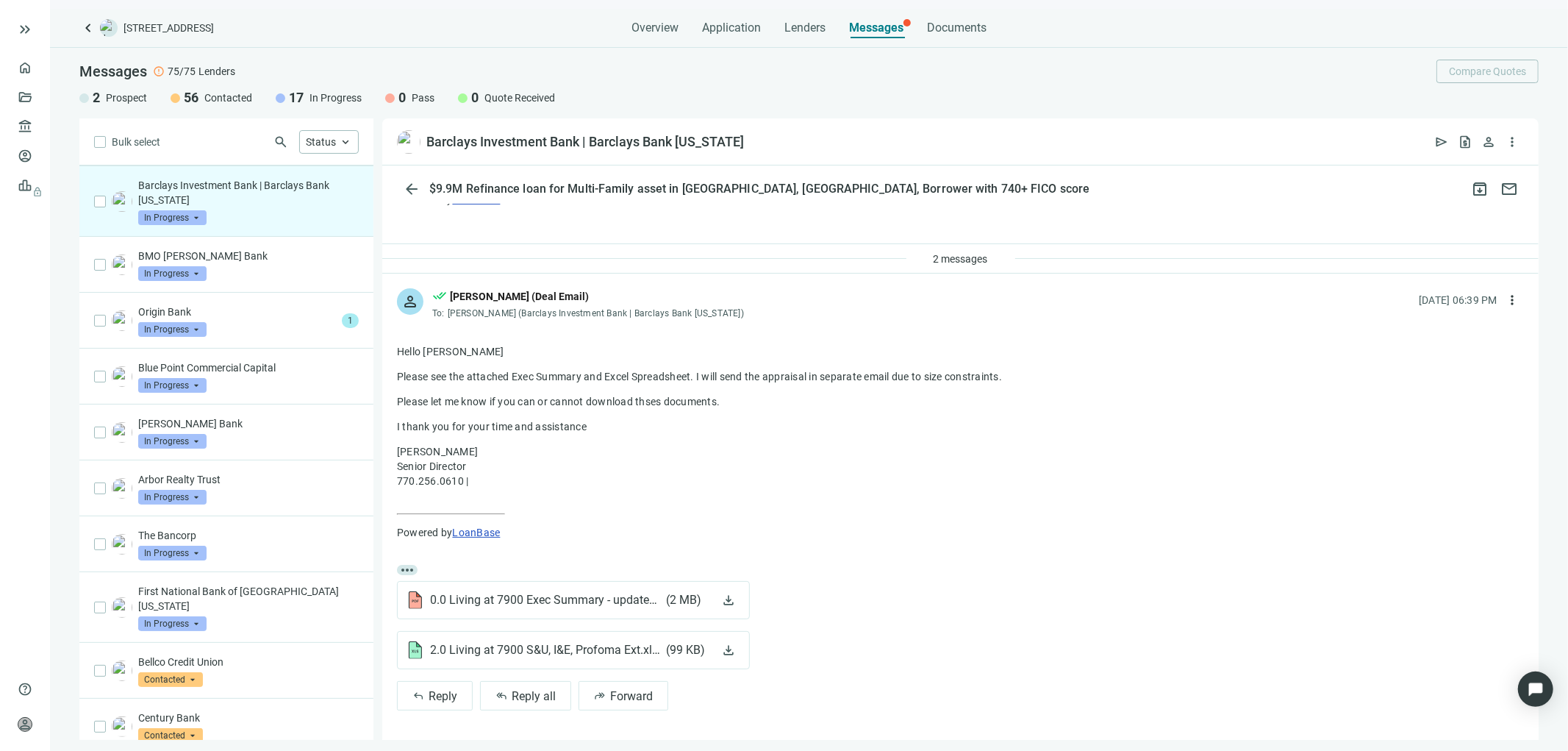
scroll to position [302, 0]
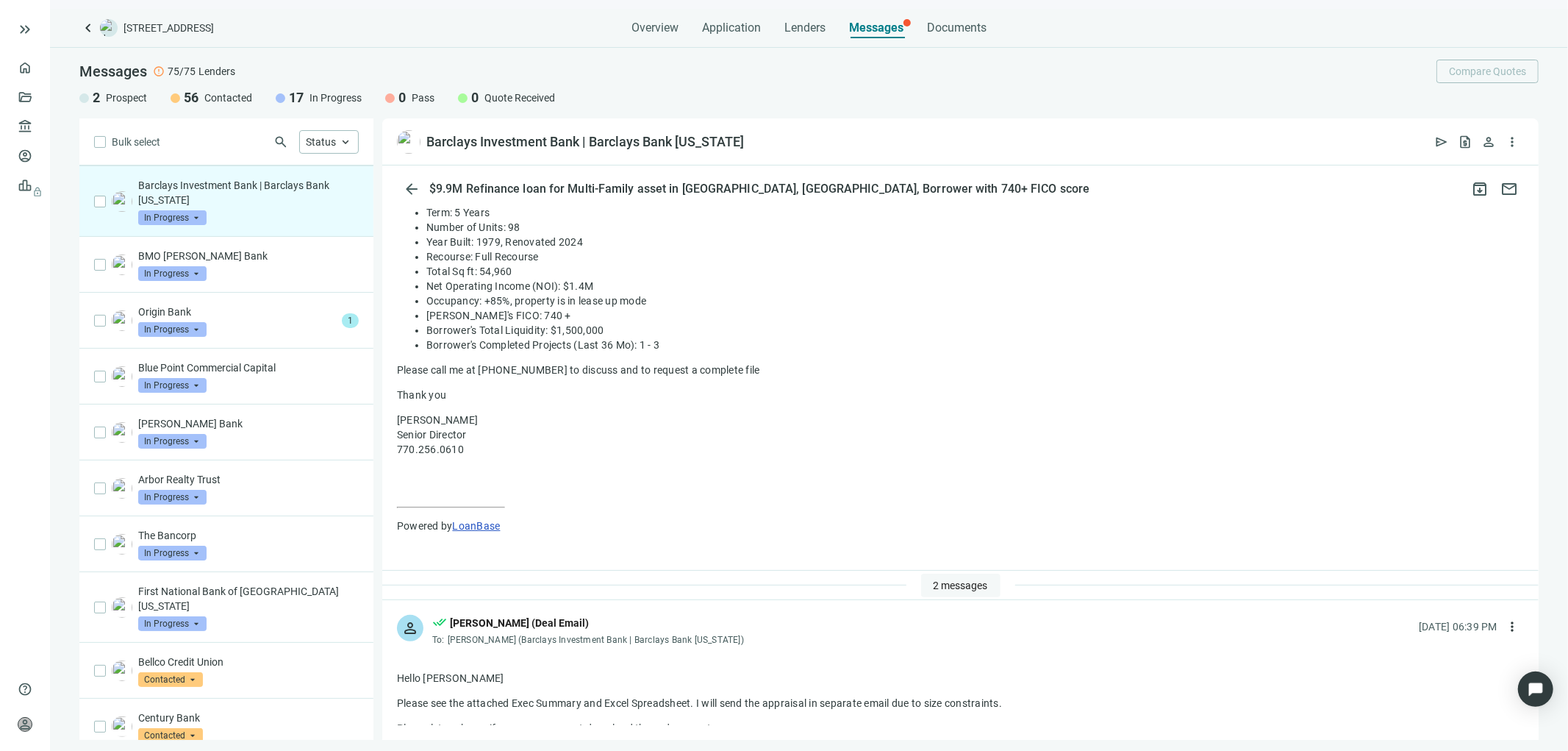
click at [966, 586] on span "2 messages" at bounding box center [961, 585] width 55 height 12
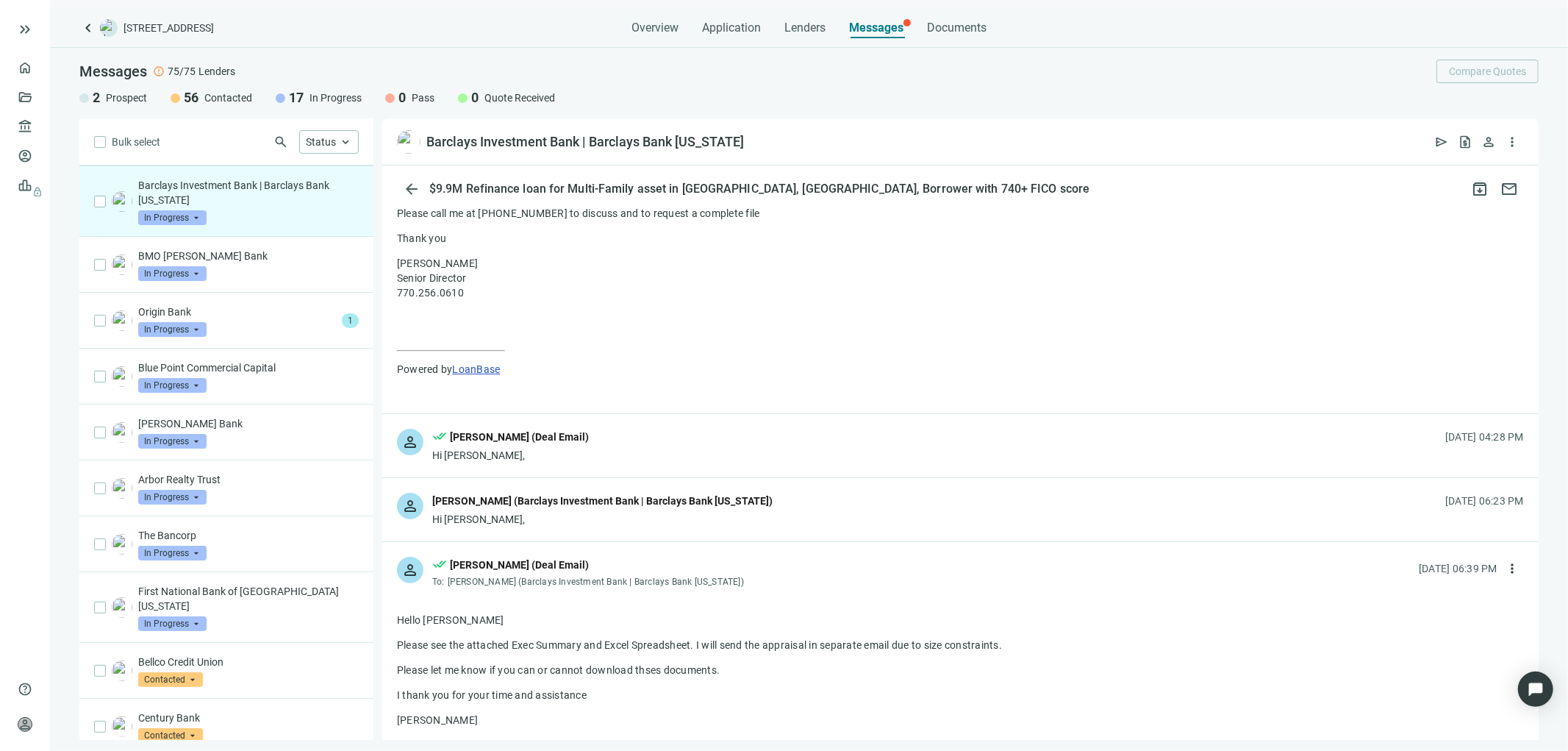
scroll to position [465, 0]
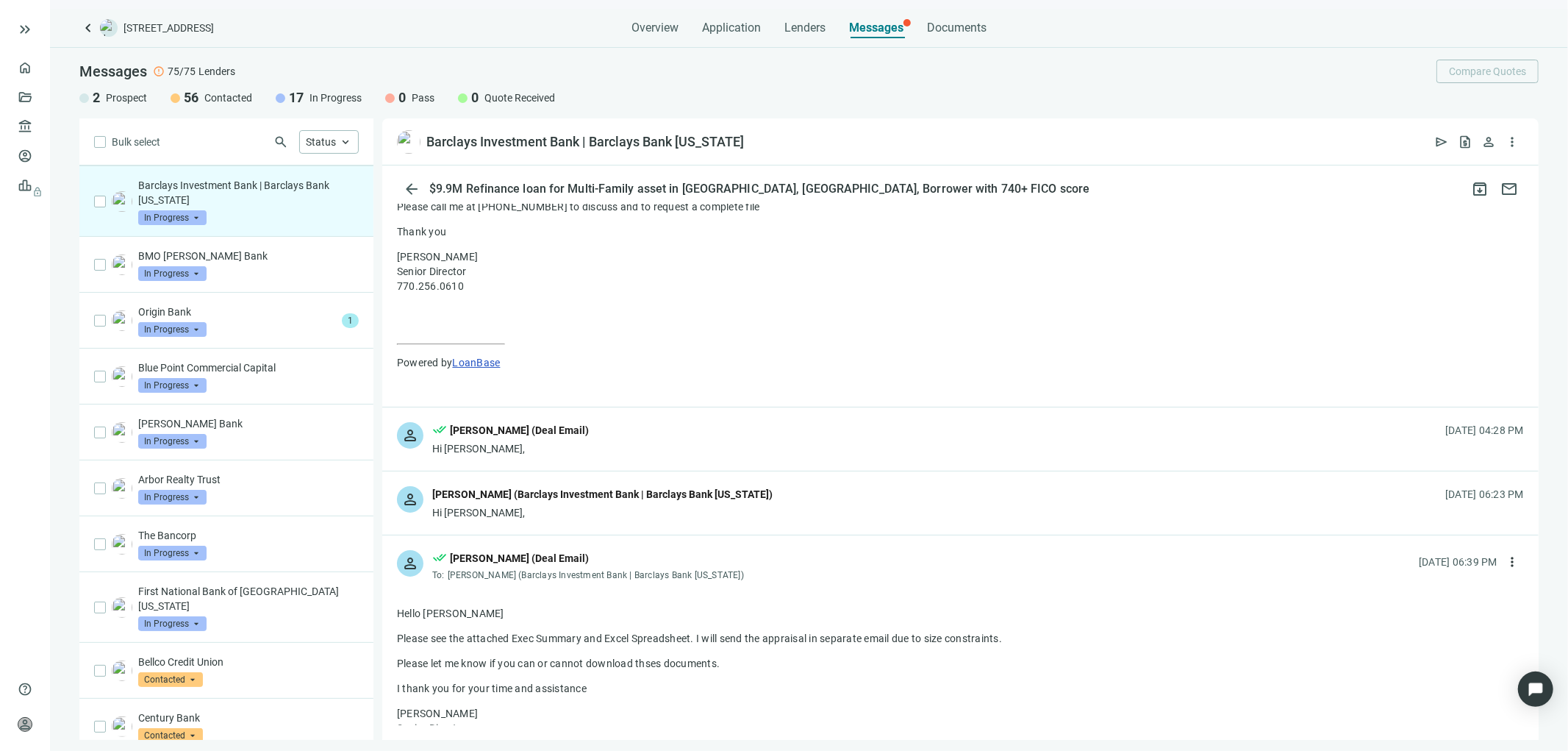
click at [736, 498] on div "Liam Lambert (Barclays Investment Bank | Barclays Bank Delaware)" at bounding box center [602, 494] width 340 height 16
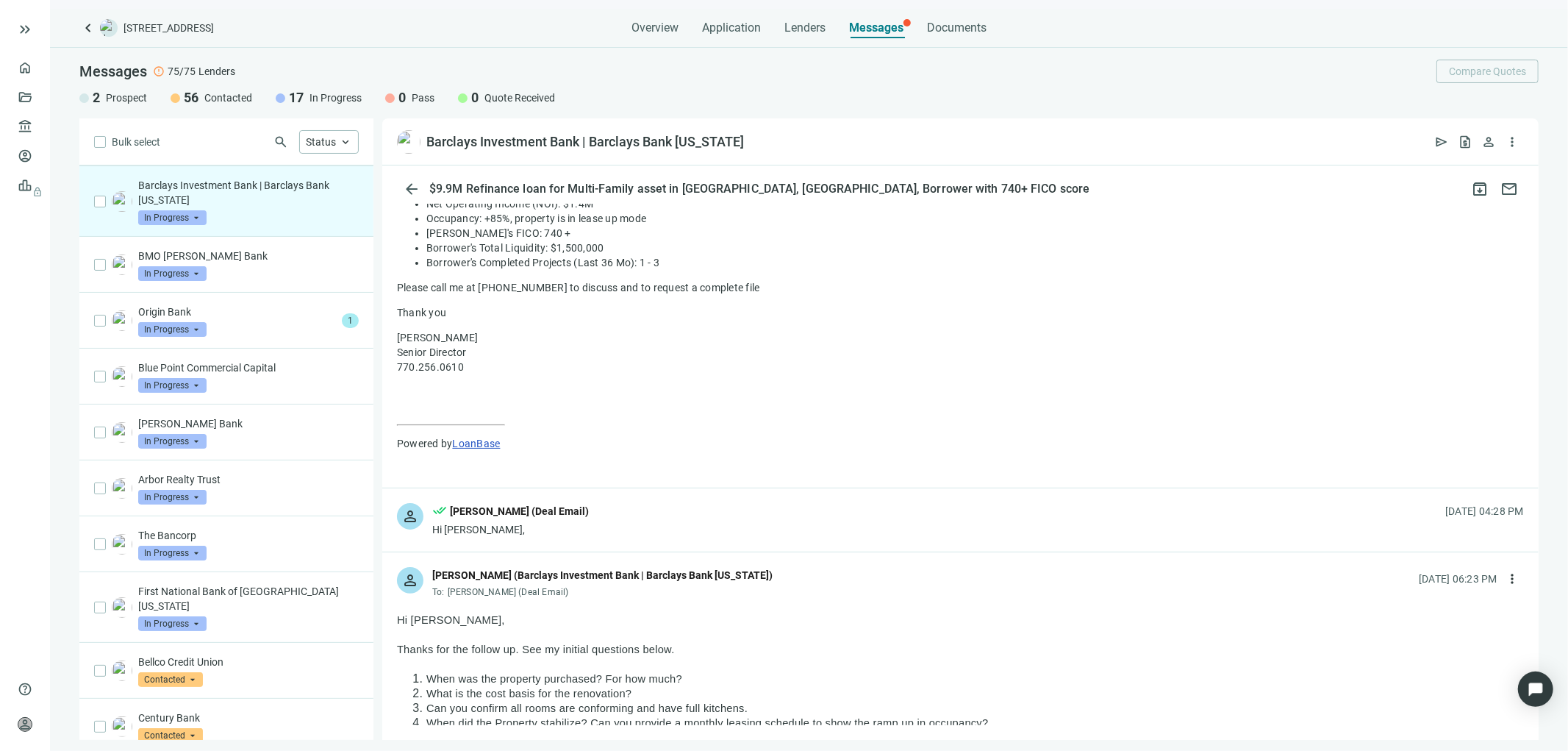
scroll to position [383, 0]
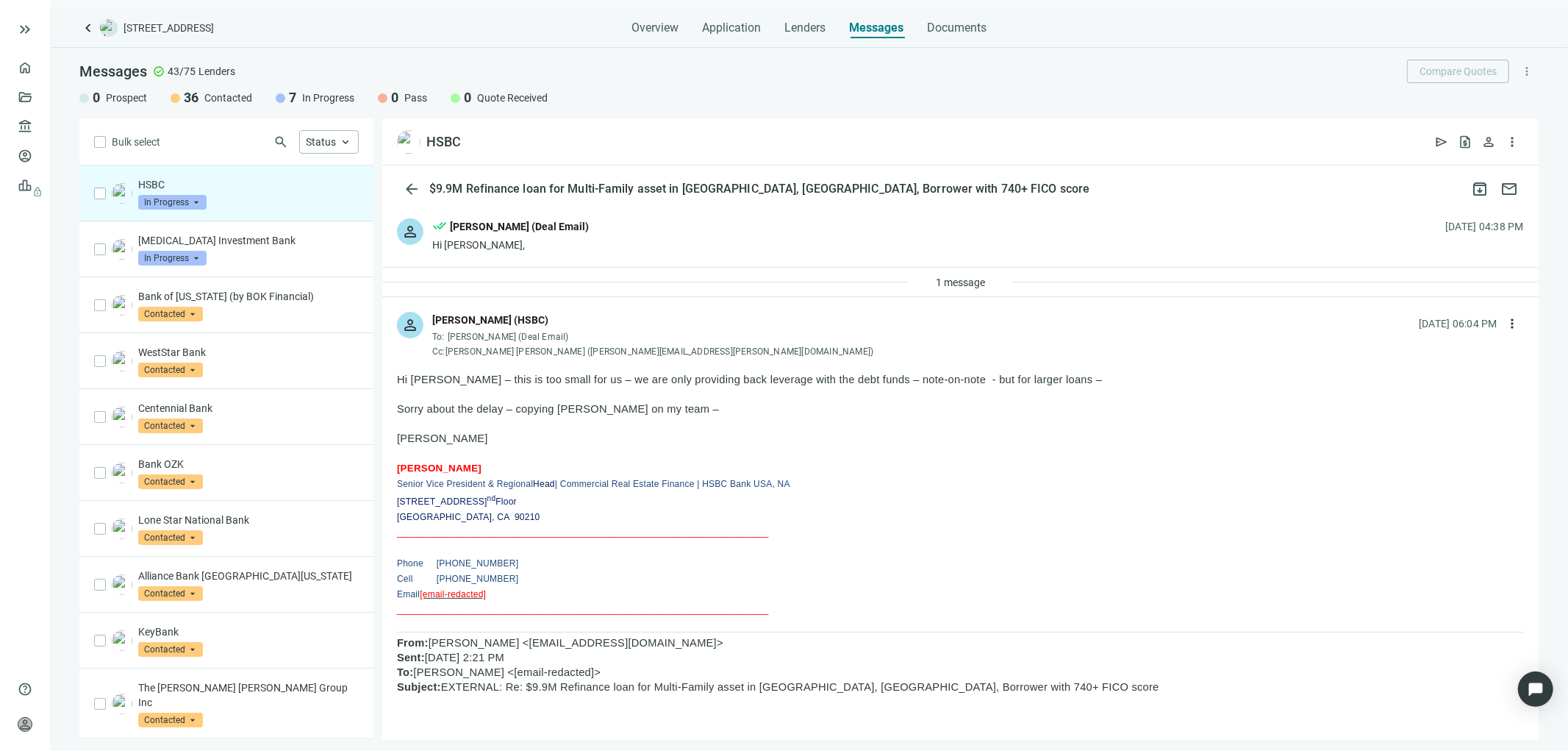
click at [585, 240] on div "person done_all Tony Baldwin (Deal Email) Hi Todd, 08.18.2025, 04:38 PM" at bounding box center [960, 235] width 1156 height 64
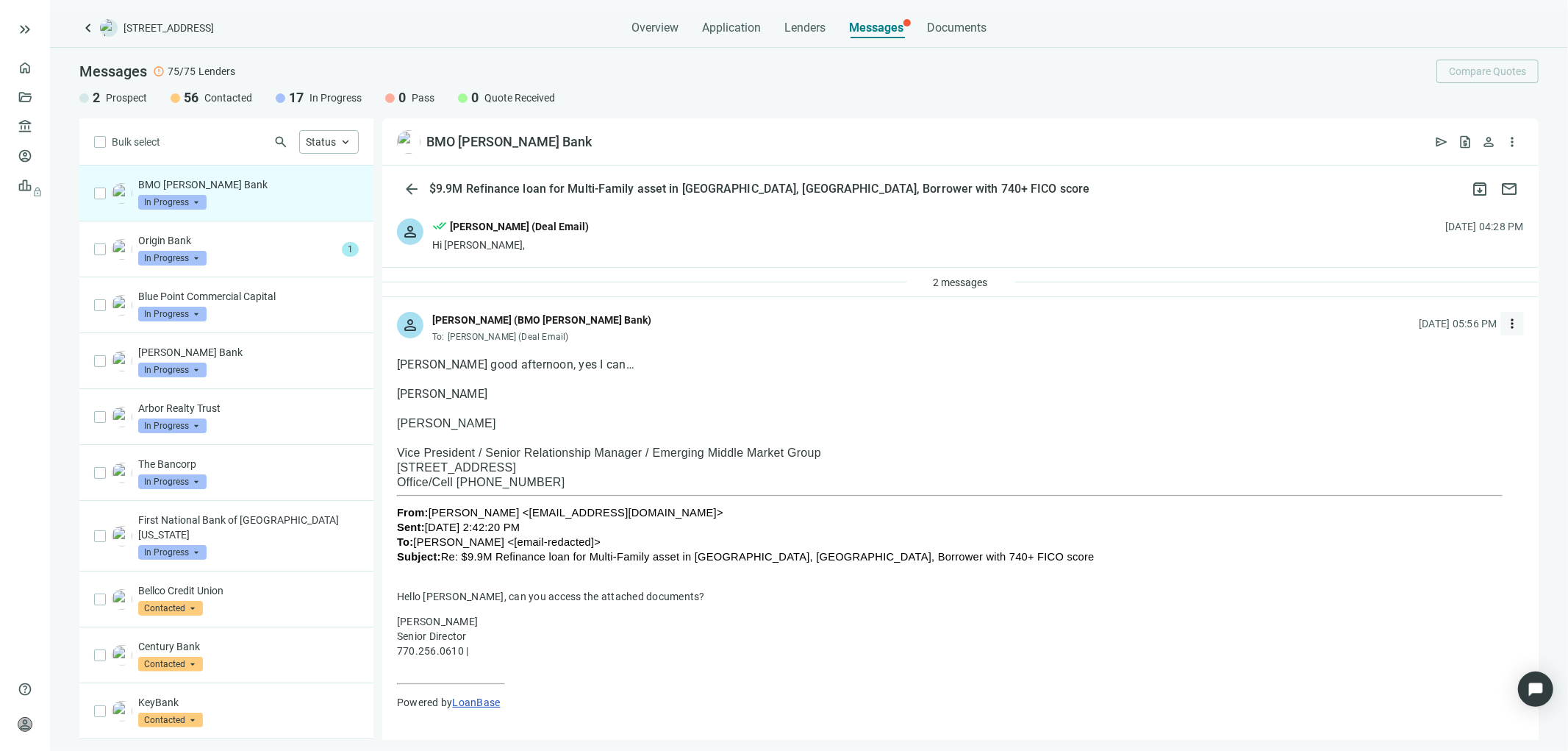
click at [1505, 322] on span "more_vert" at bounding box center [1513, 323] width 14 height 14
click at [1403, 384] on span "Reply all" at bounding box center [1409, 384] width 38 height 12
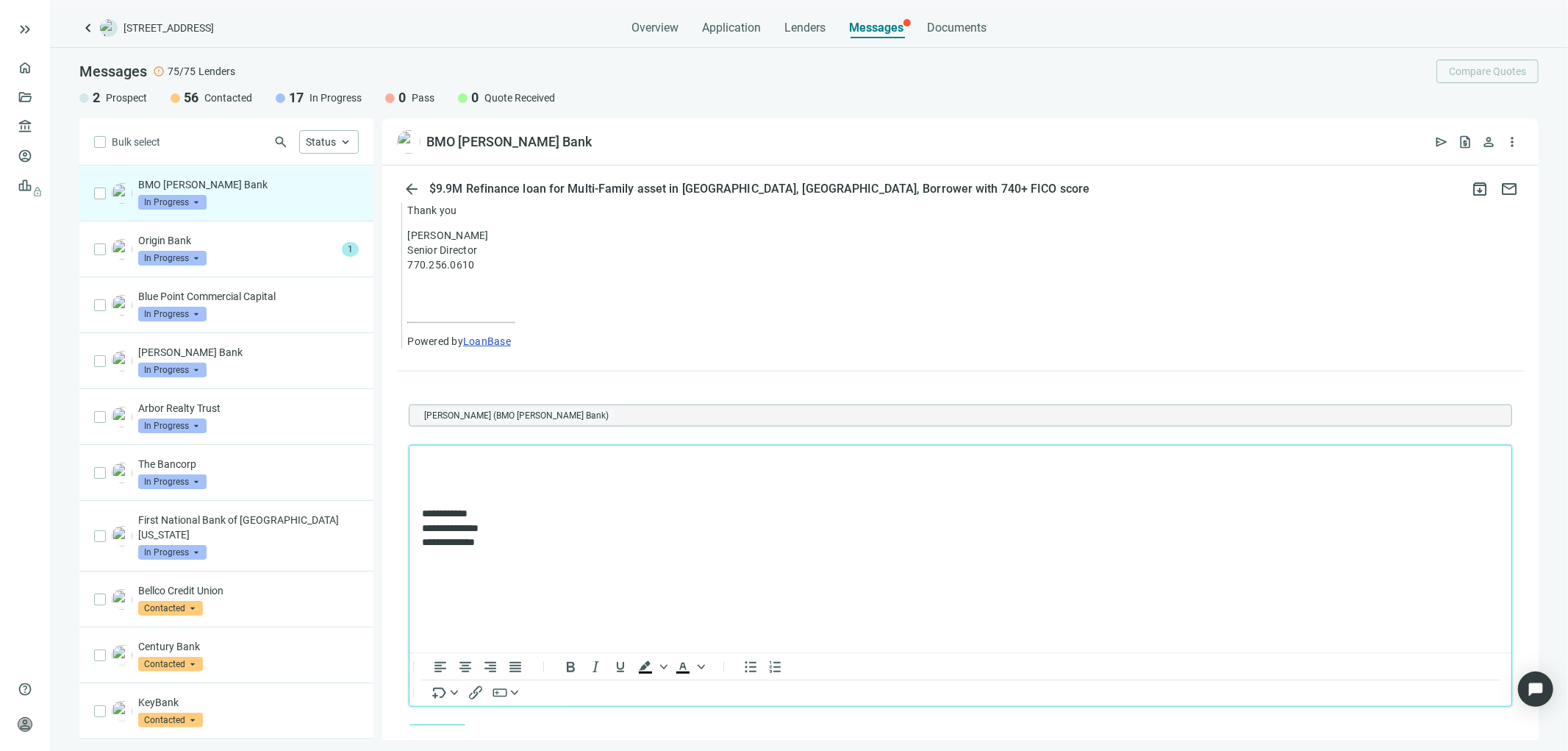
scroll to position [1274, 0]
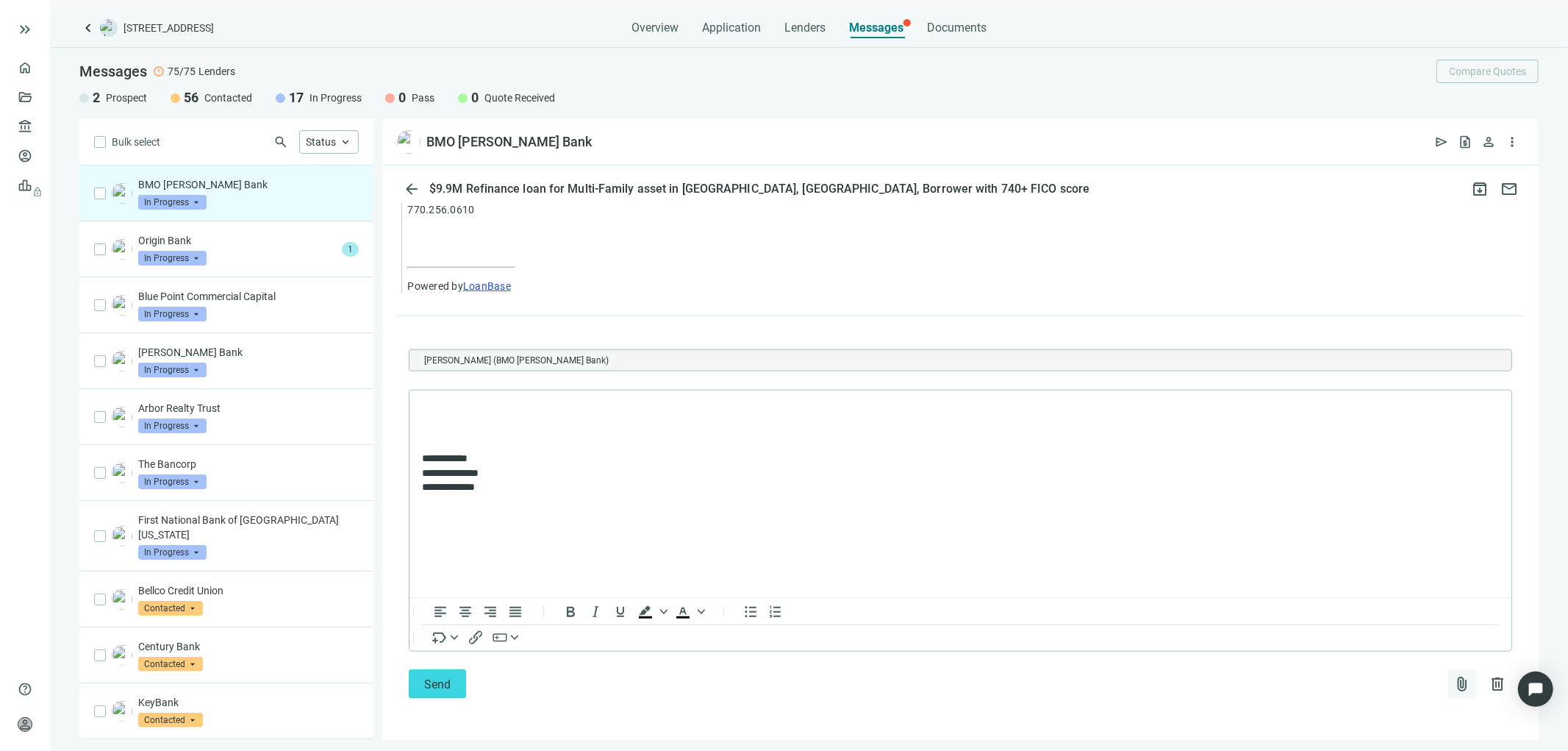
click at [1454, 683] on span "attach_file" at bounding box center [1463, 683] width 18 height 18
click at [1348, 646] on span "Upload new" at bounding box center [1343, 649] width 54 height 12
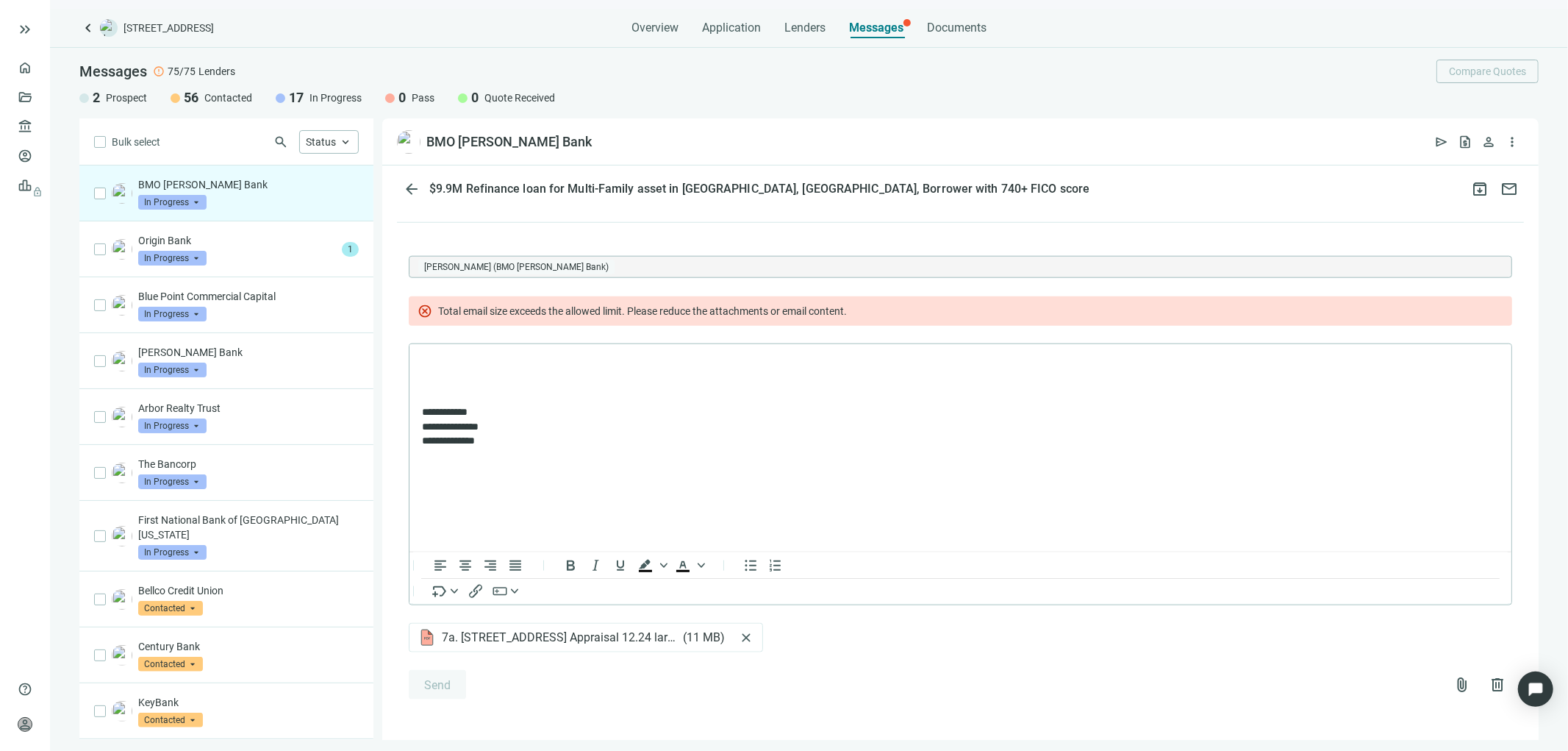
scroll to position [1369, 0]
click at [752, 640] on span "close" at bounding box center [746, 637] width 14 height 14
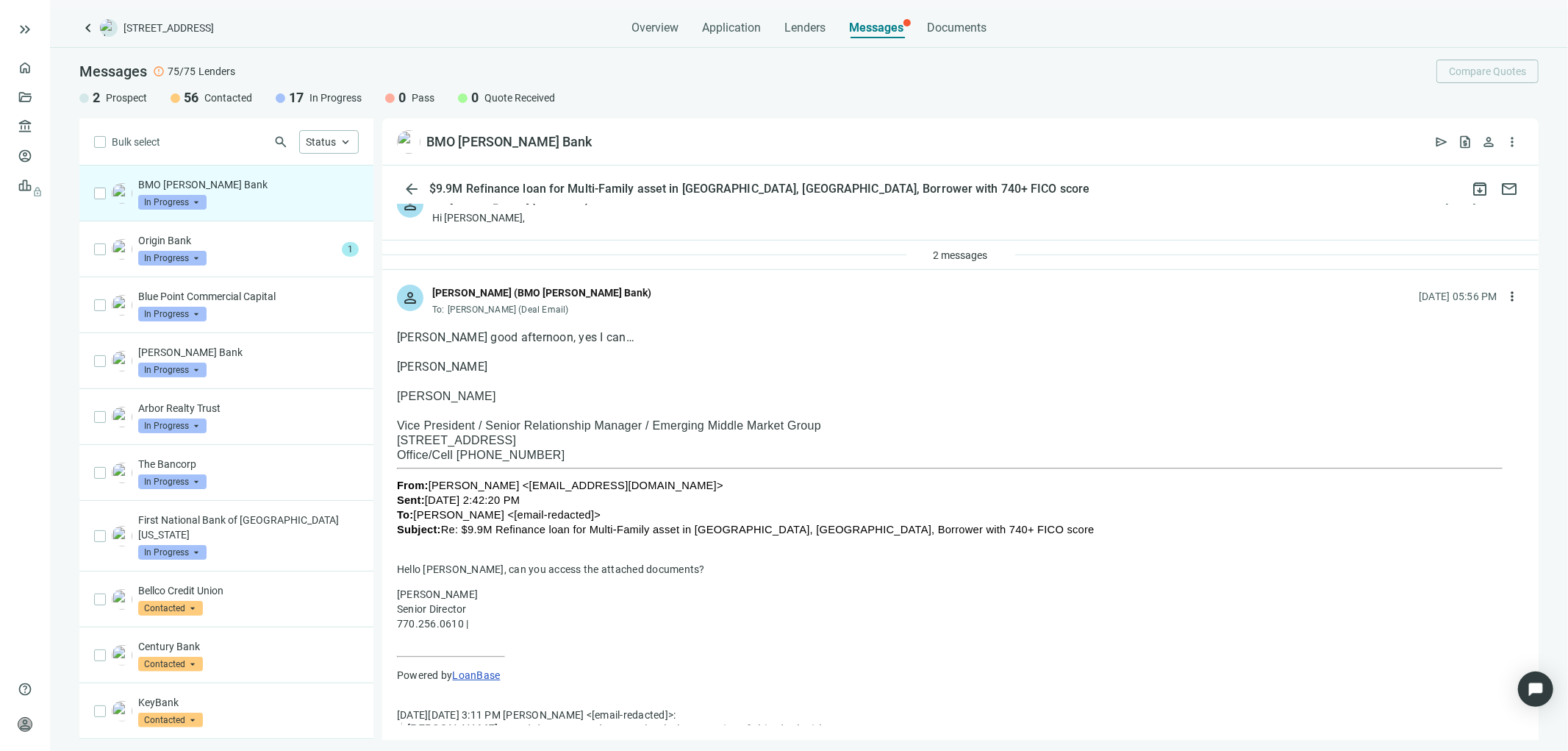
scroll to position [0, 0]
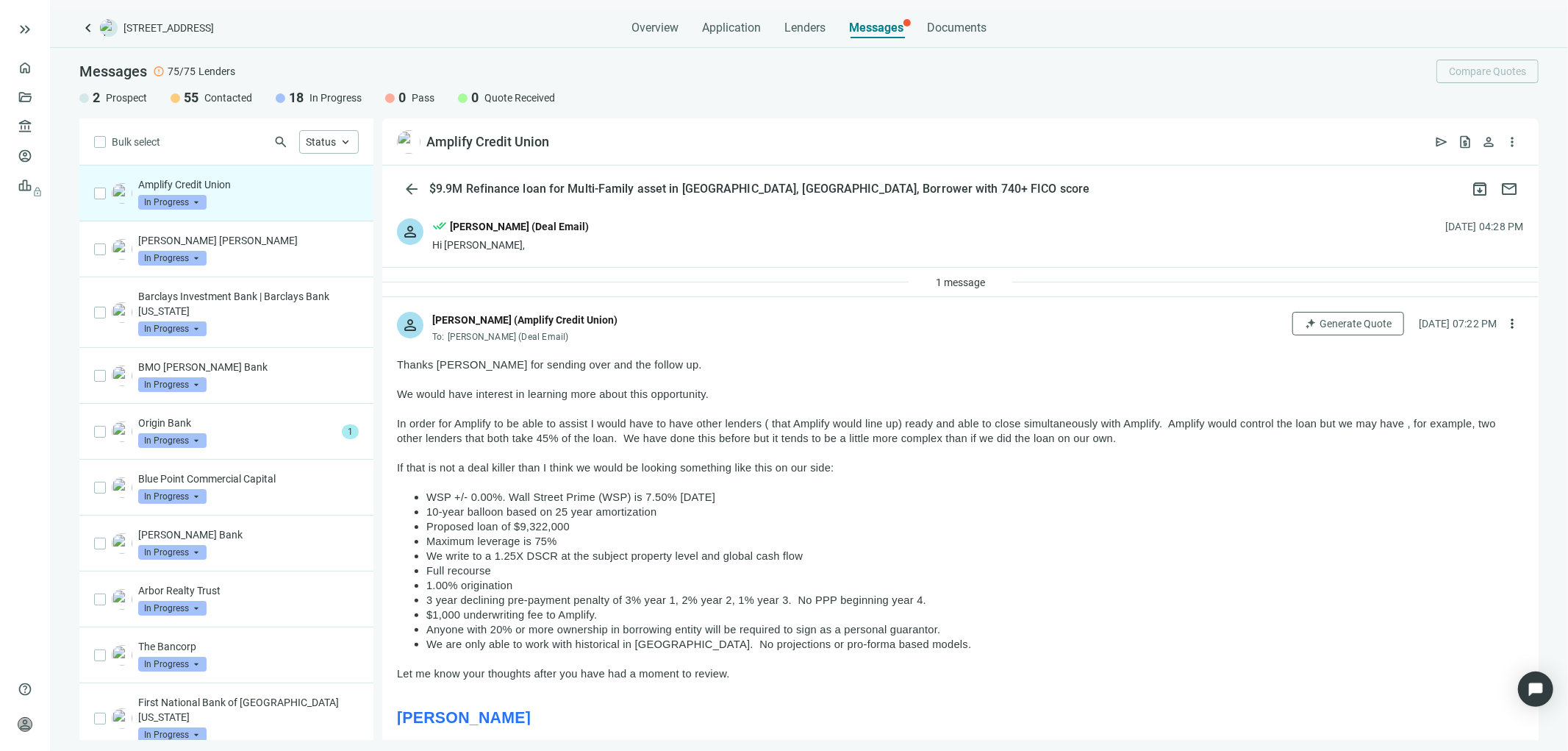
scroll to position [81, 0]
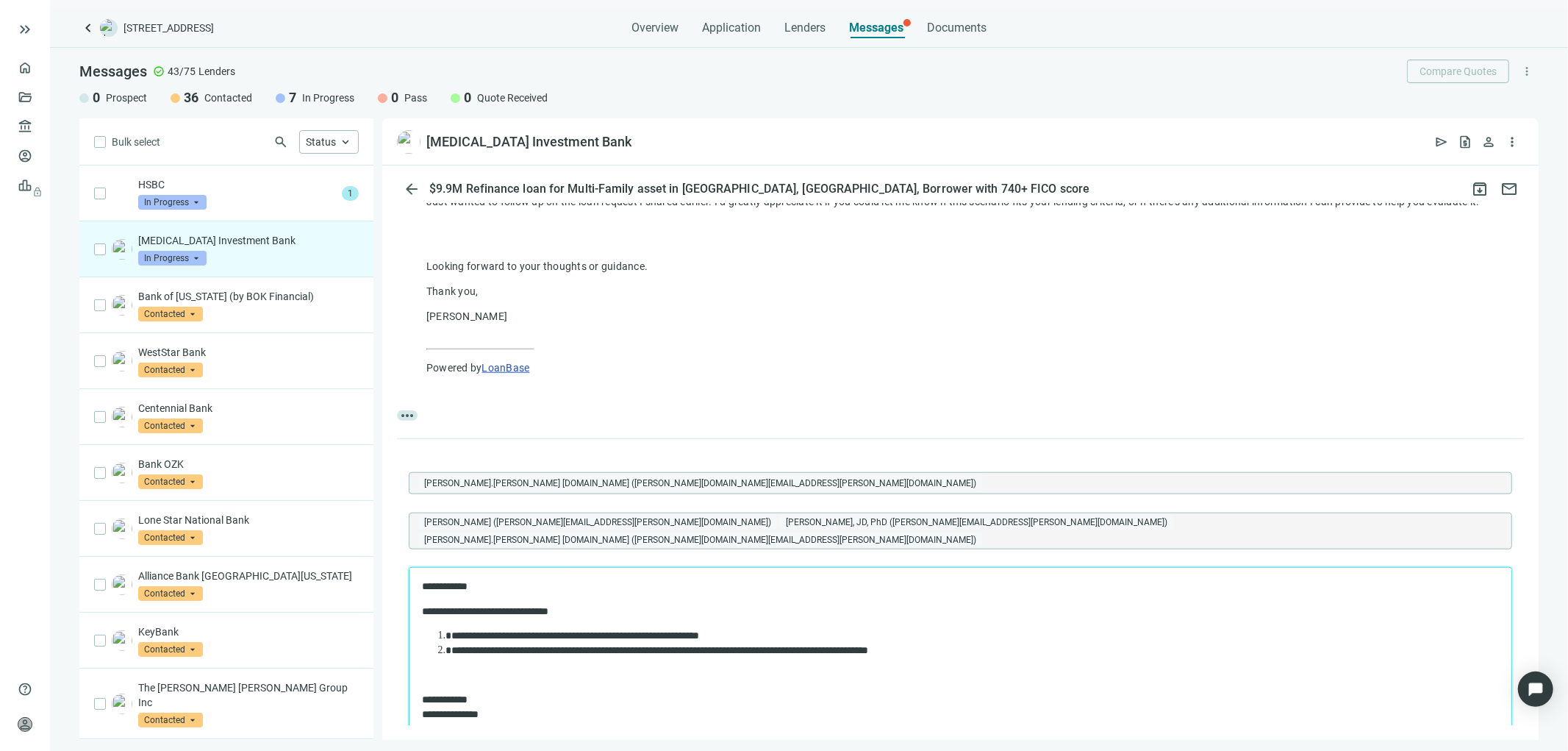
scroll to position [1446, 0]
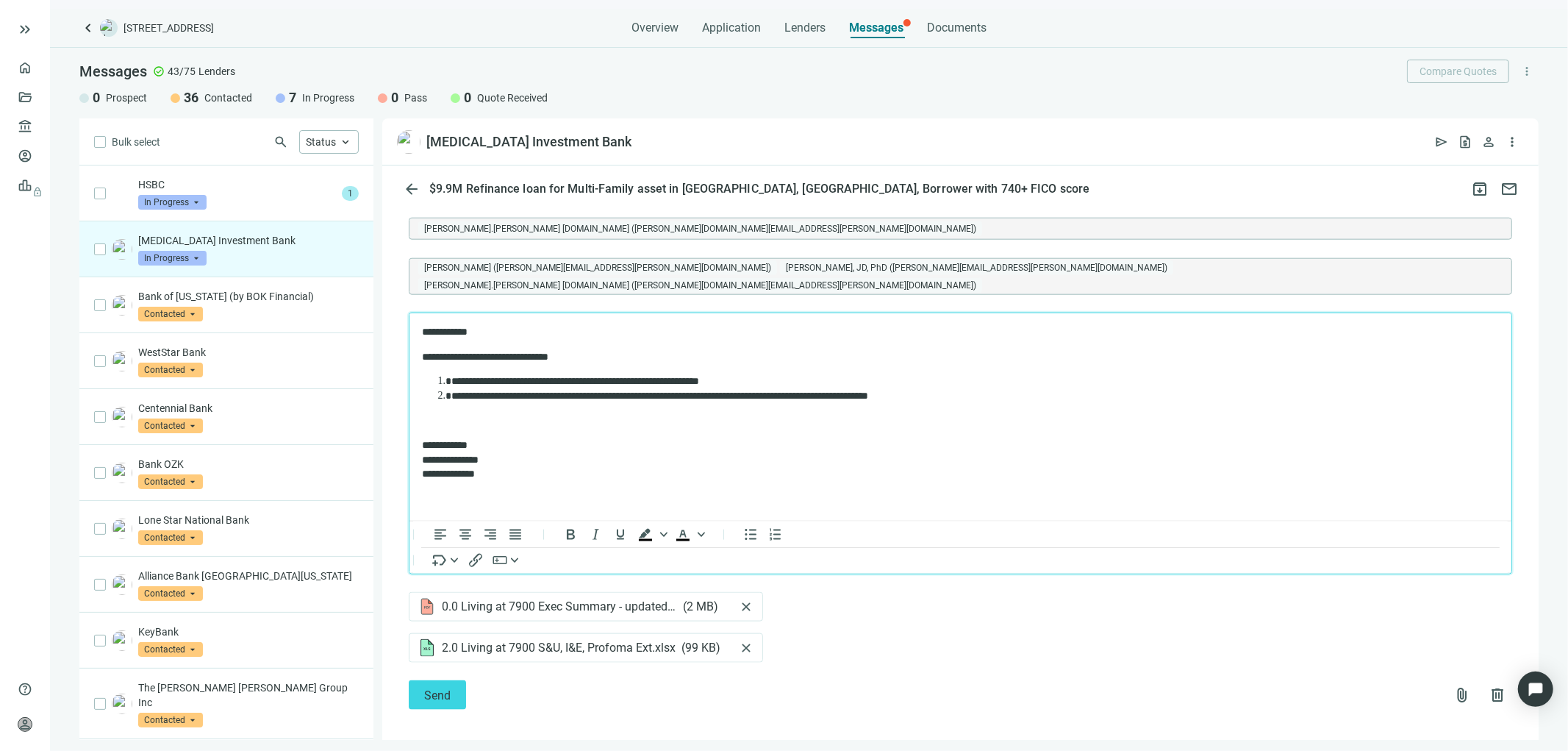
click at [454, 416] on p "Rich Text Area. Press ALT-0 for help." at bounding box center [960, 420] width 1077 height 14
click at [745, 599] on span "close" at bounding box center [746, 606] width 14 height 14
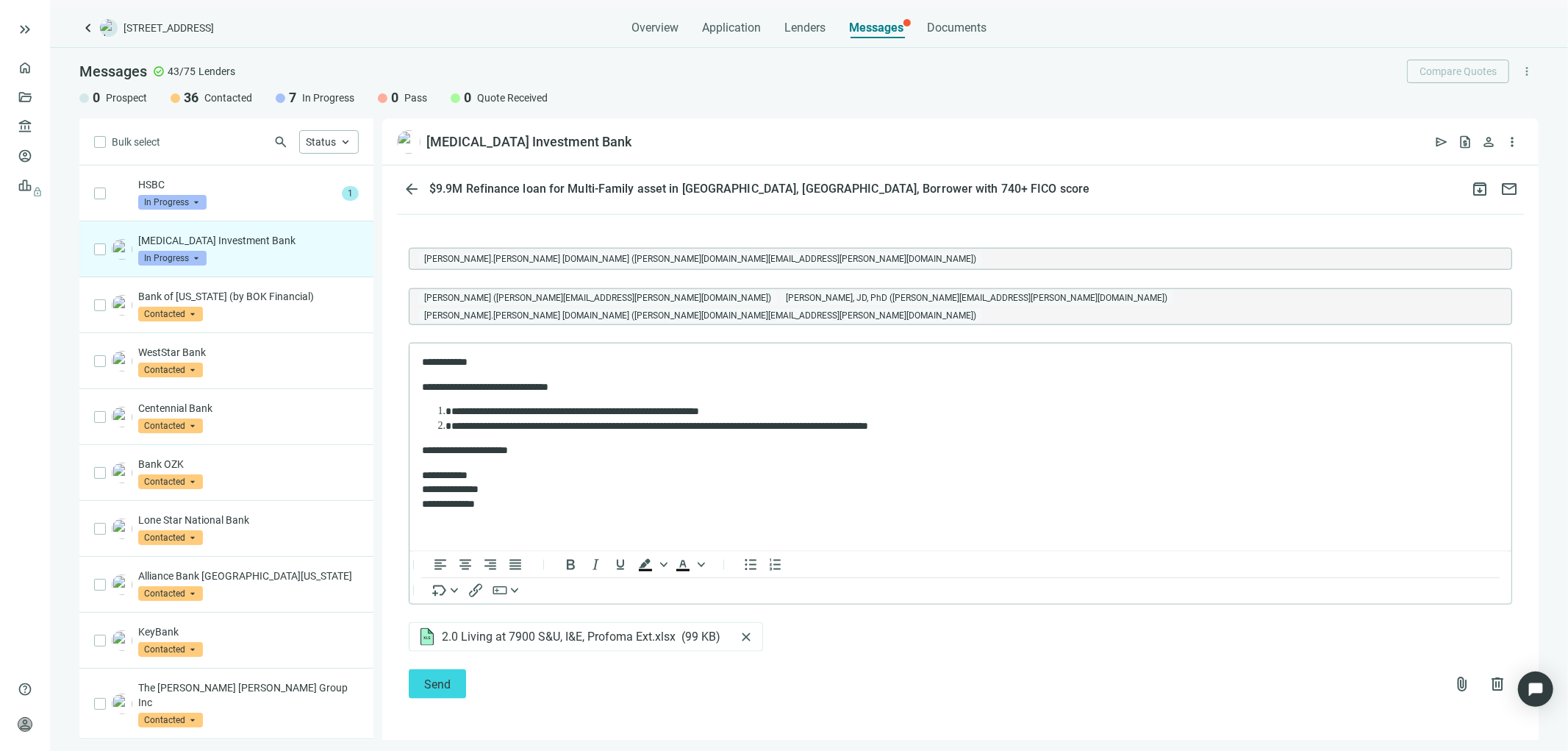
scroll to position [1405, 0]
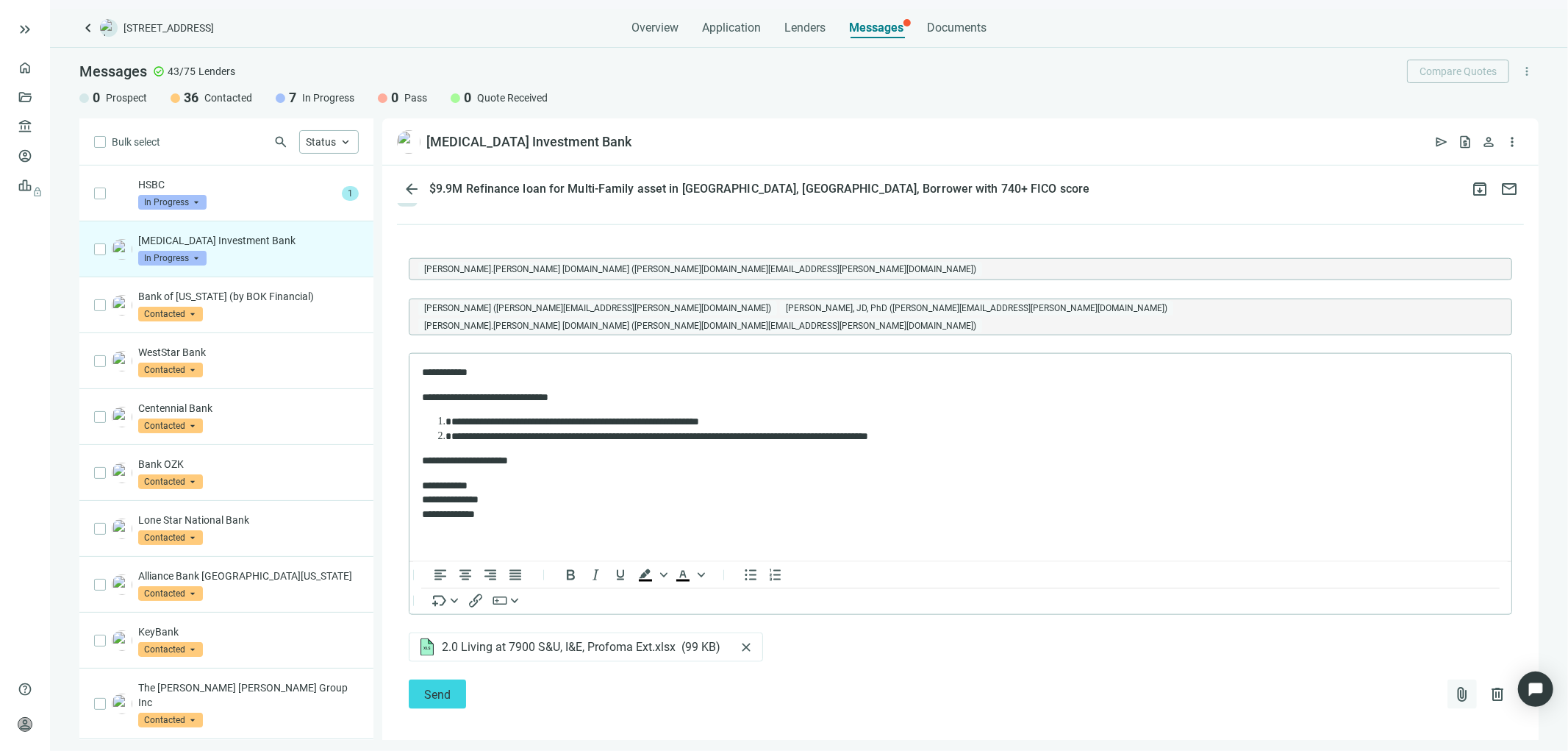
click at [1454, 685] on span "attach_file" at bounding box center [1463, 694] width 18 height 18
click at [1353, 646] on span "Upload new" at bounding box center [1343, 648] width 54 height 12
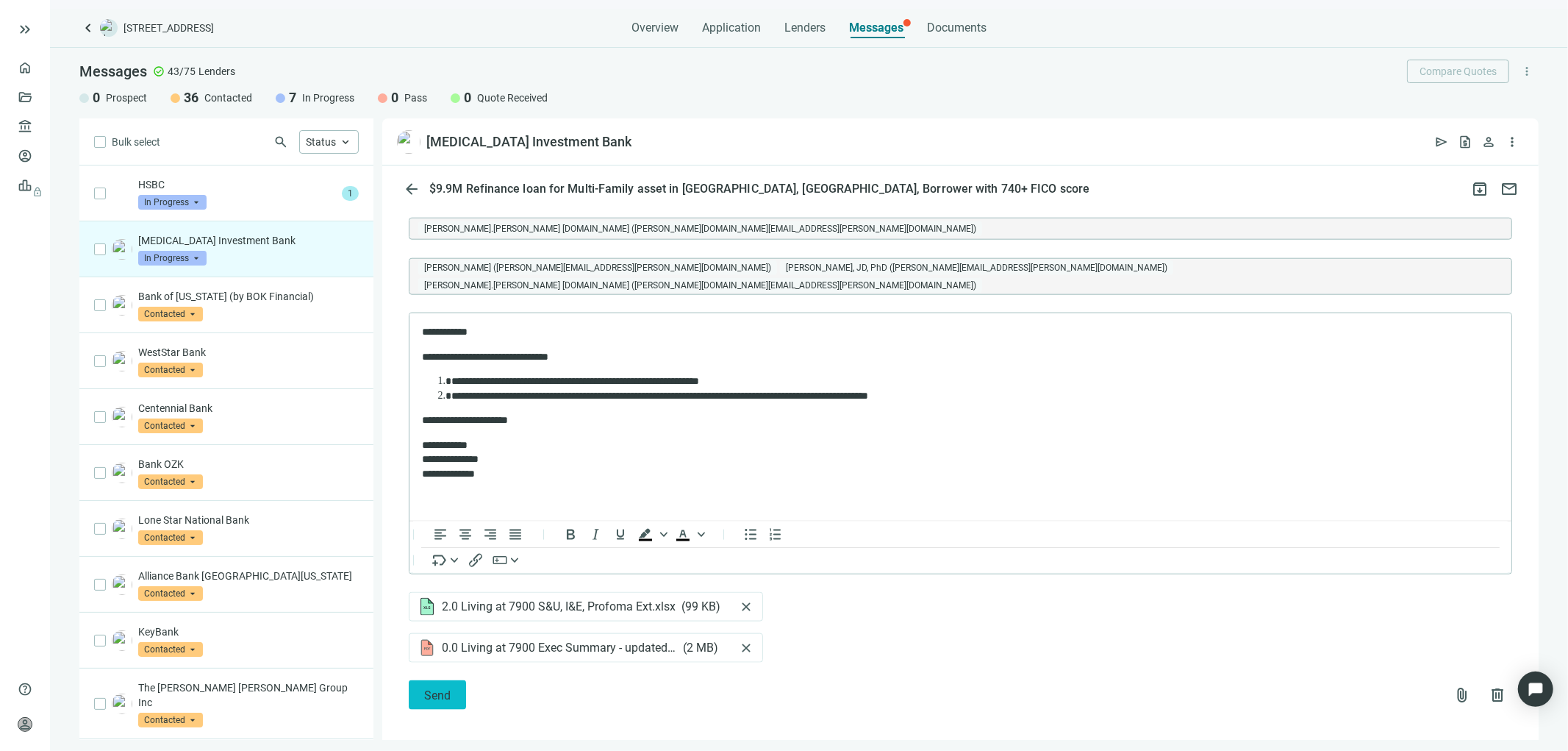
click at [450, 688] on span "Send" at bounding box center [437, 695] width 27 height 14
click at [440, 688] on span "Send" at bounding box center [437, 695] width 27 height 14
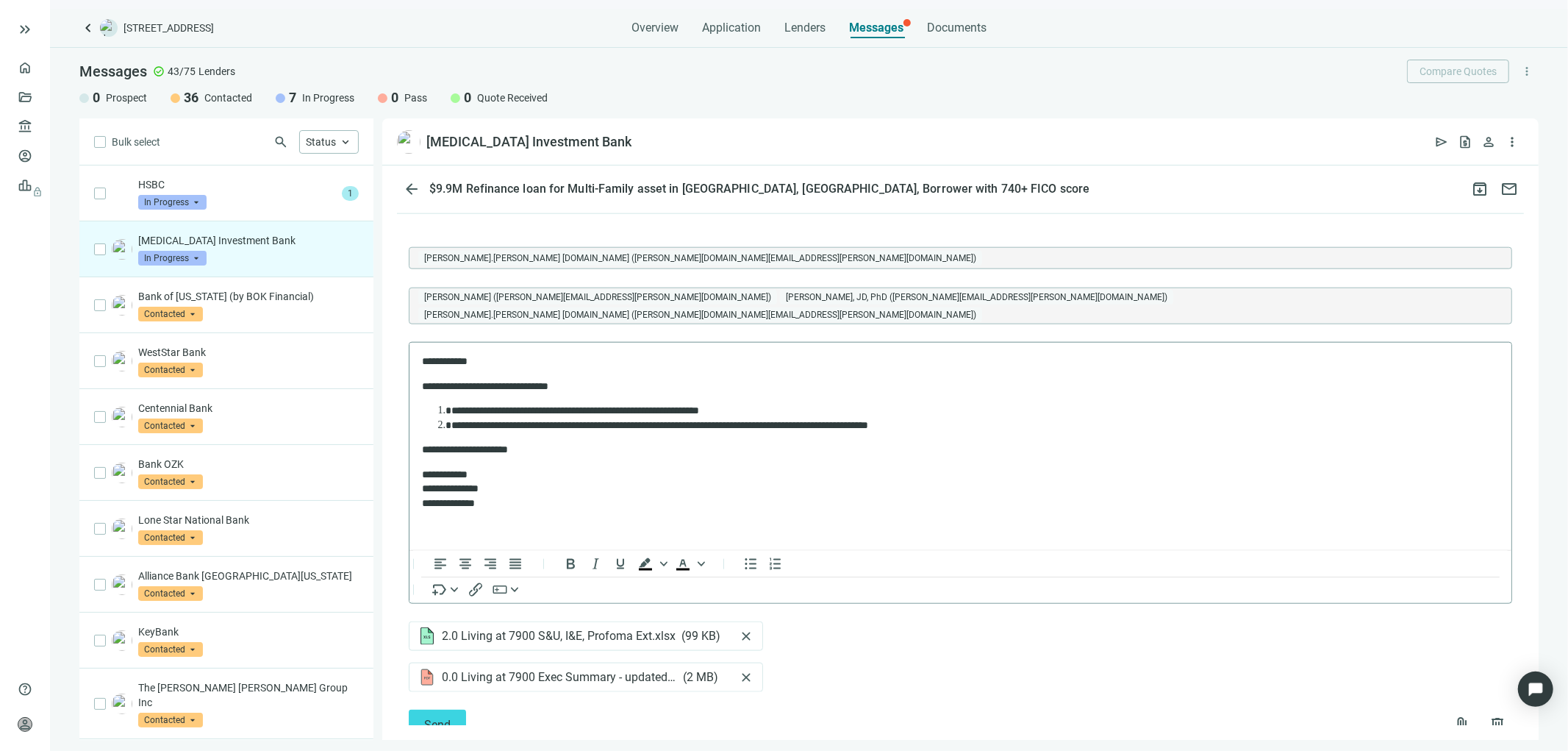
scroll to position [1446, 0]
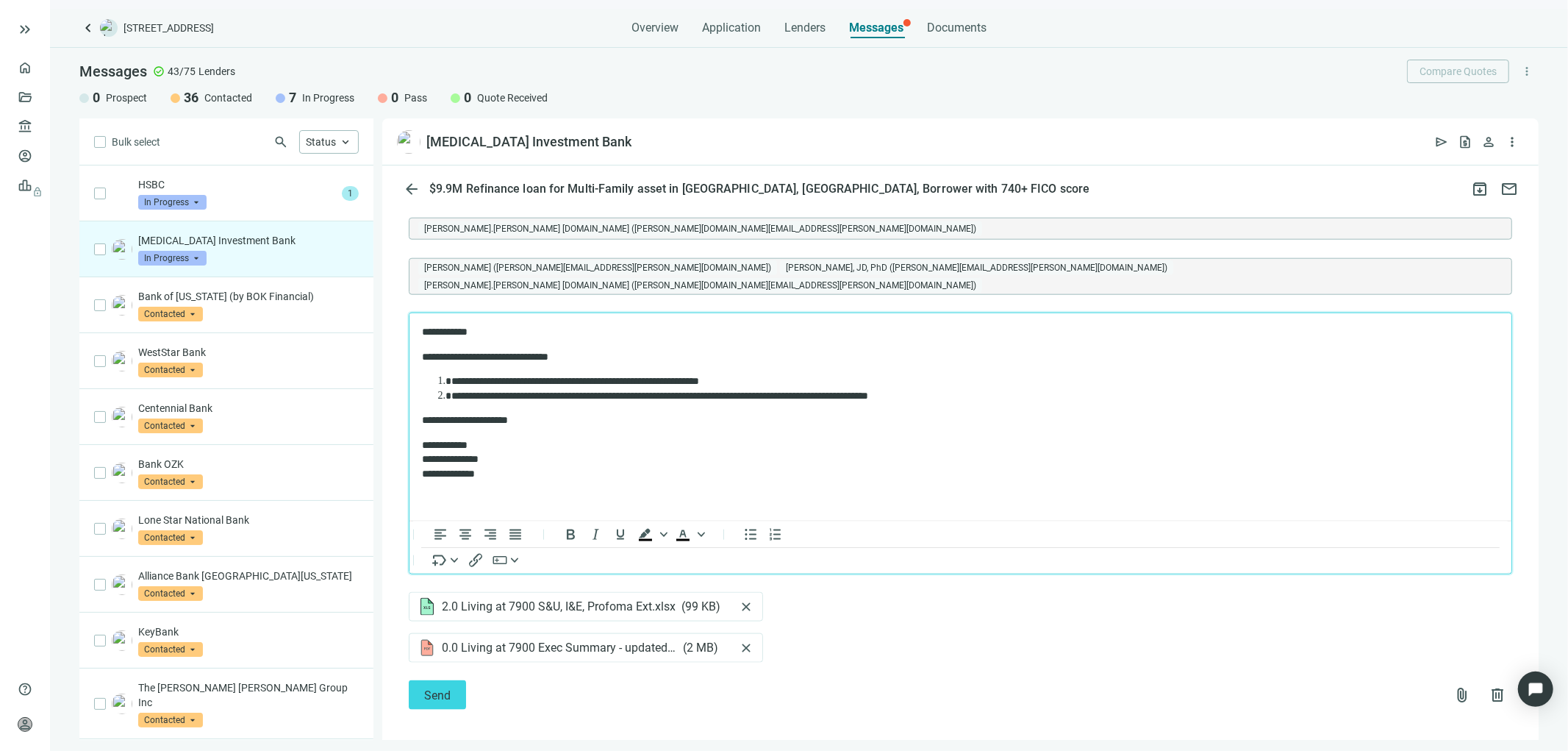
drag, startPoint x: 844, startPoint y: 455, endPoint x: 861, endPoint y: 466, distance: 20.2
click at [848, 456] on p "**********" at bounding box center [952, 459] width 1062 height 43
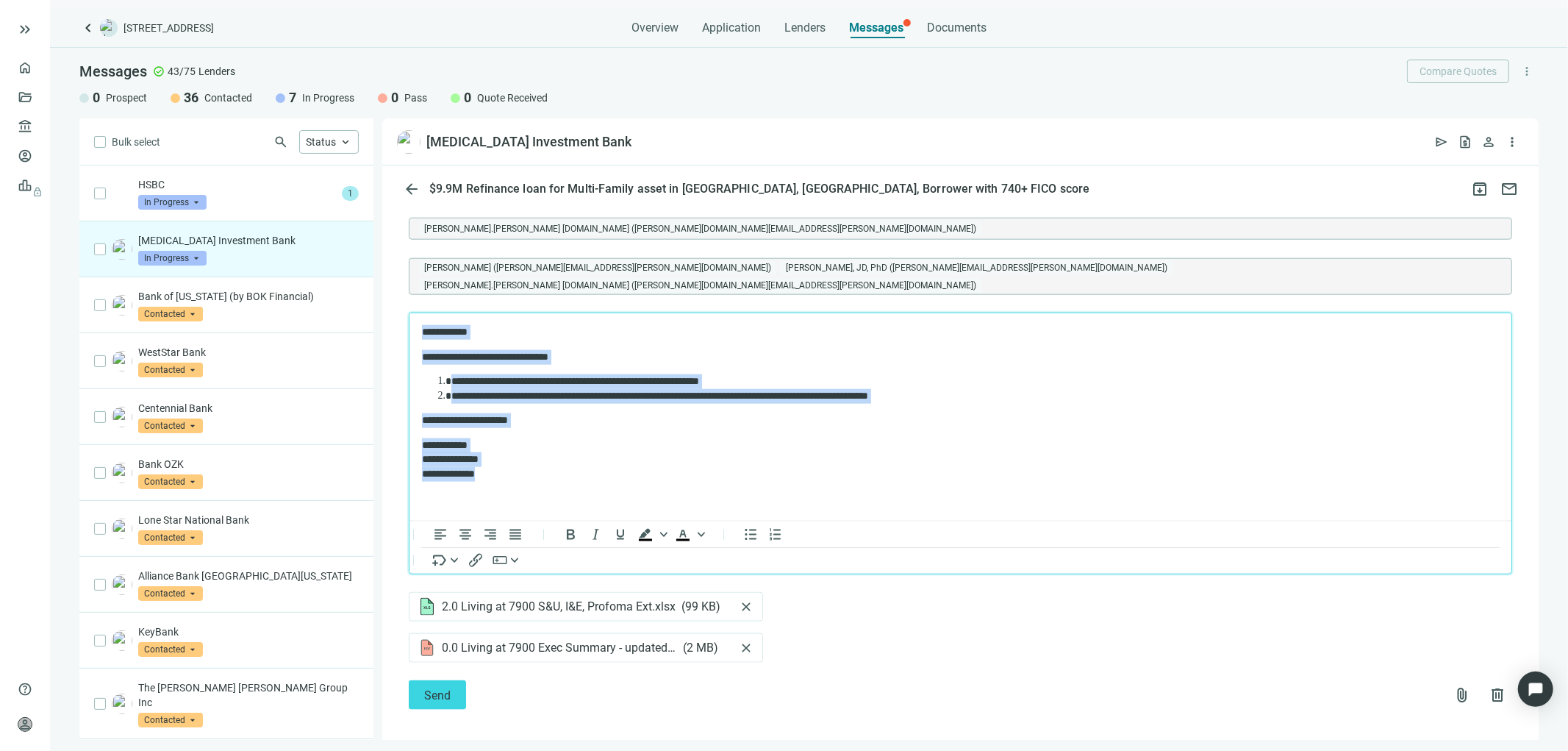
drag, startPoint x: 515, startPoint y: 474, endPoint x: 365, endPoint y: 316, distance: 217.9
click at [408, 316] on html "**********" at bounding box center [959, 403] width 1102 height 180
copy body "**********"
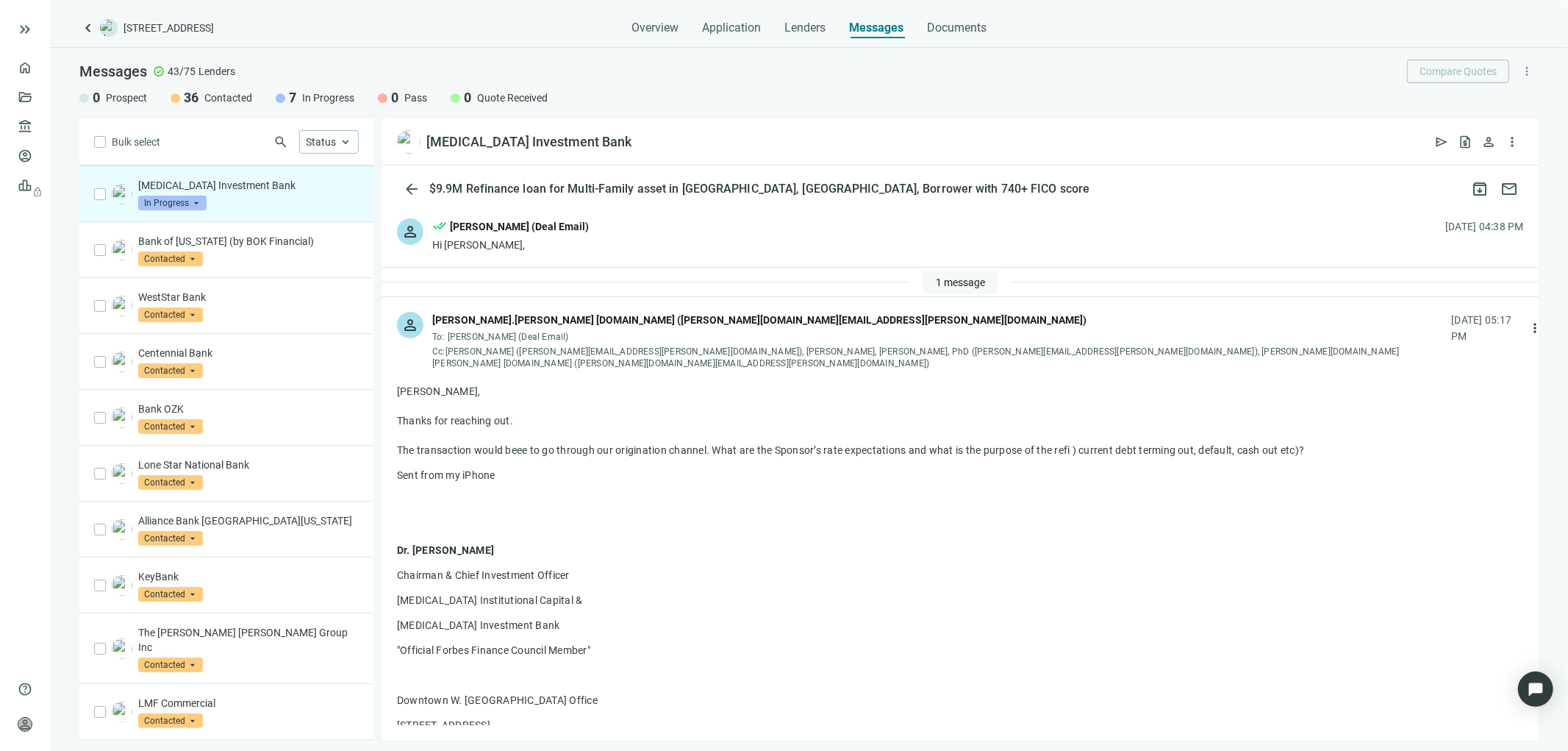
click at [952, 285] on span "1 message" at bounding box center [960, 282] width 49 height 12
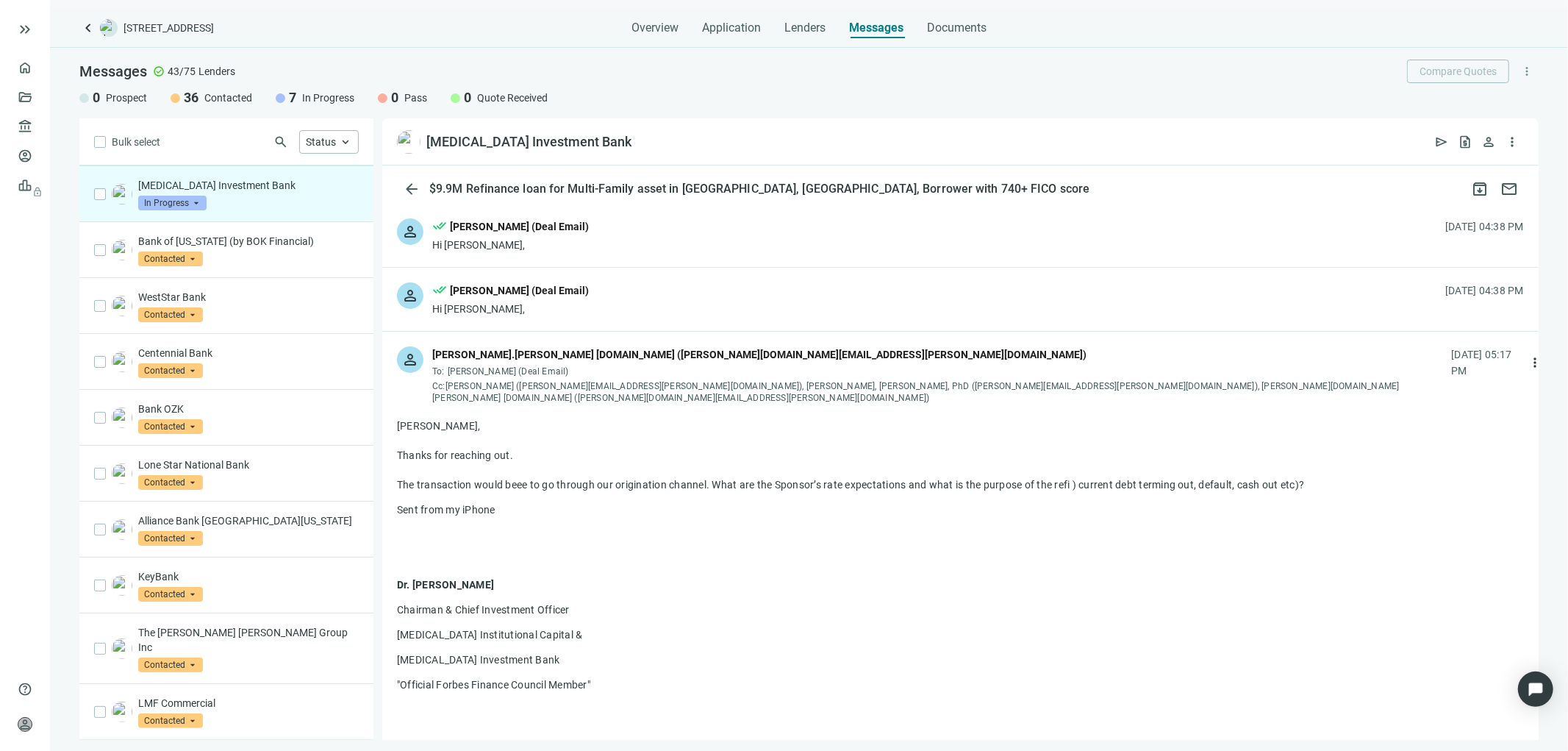
click at [816, 305] on div "person done_all [PERSON_NAME] (Deal Email) Hi [PERSON_NAME], [DATE] 04:38 PM" at bounding box center [960, 299] width 1156 height 64
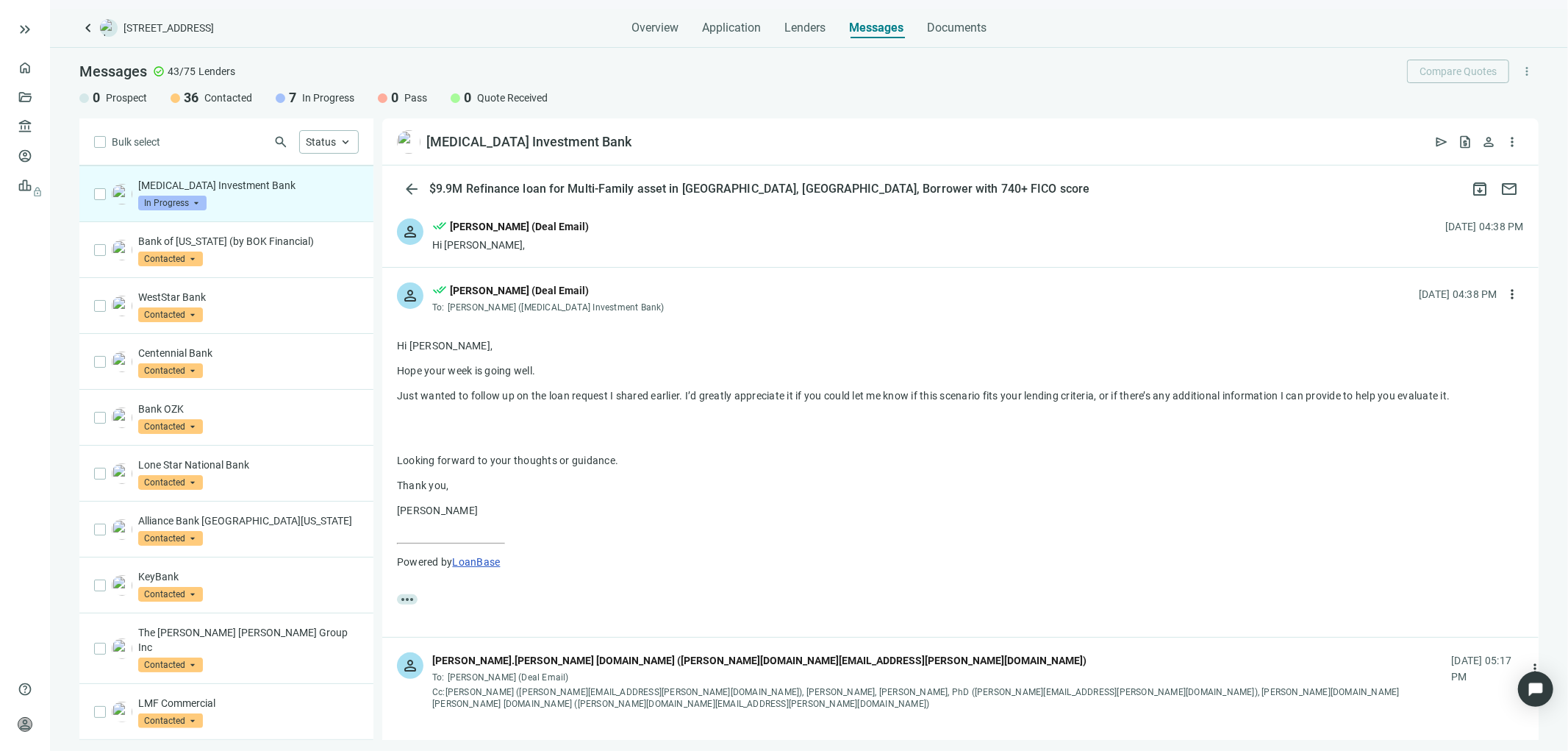
click at [724, 243] on div "person done_all [PERSON_NAME] (Deal Email) Hi [PERSON_NAME], [DATE] 04:38 PM" at bounding box center [960, 235] width 1156 height 64
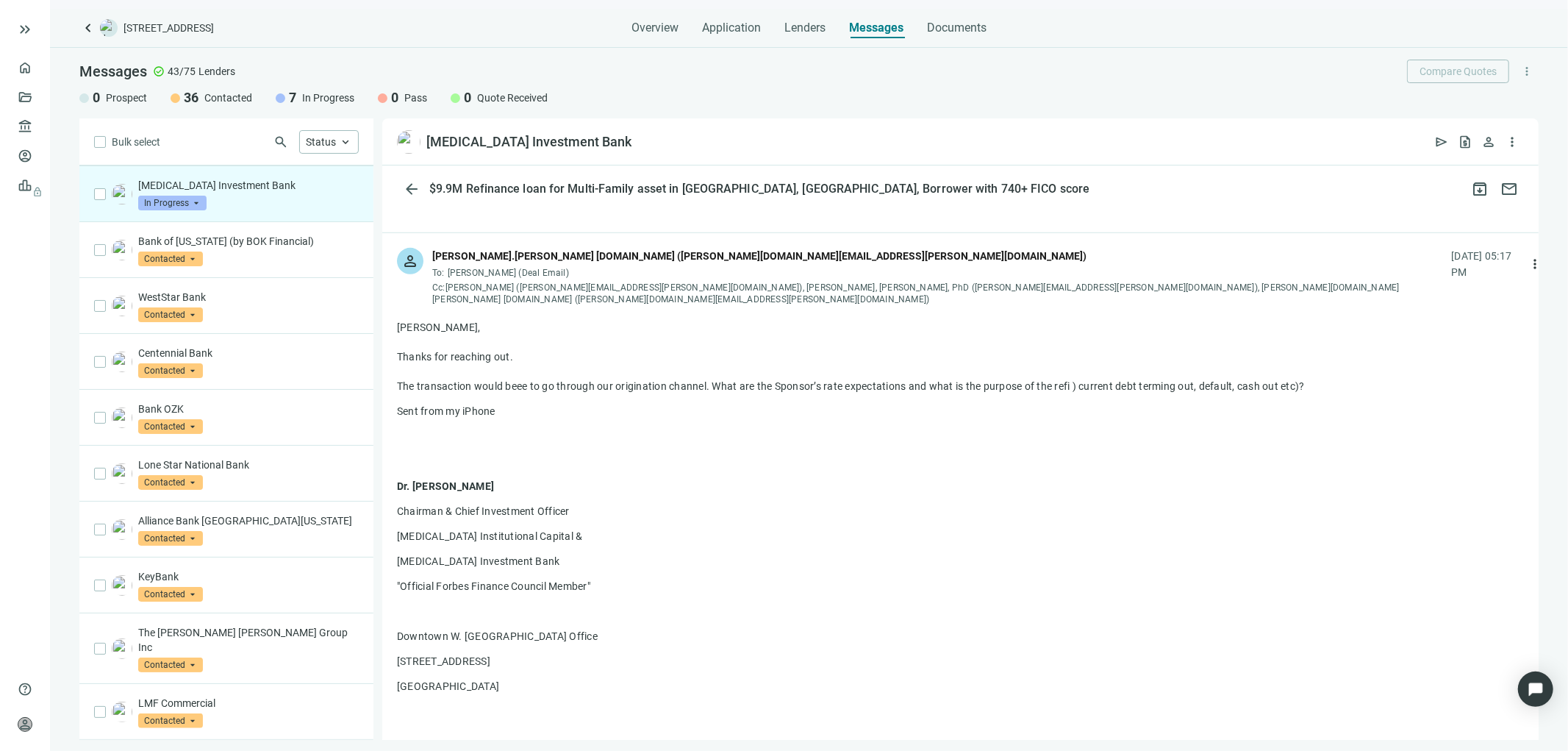
scroll to position [905, 0]
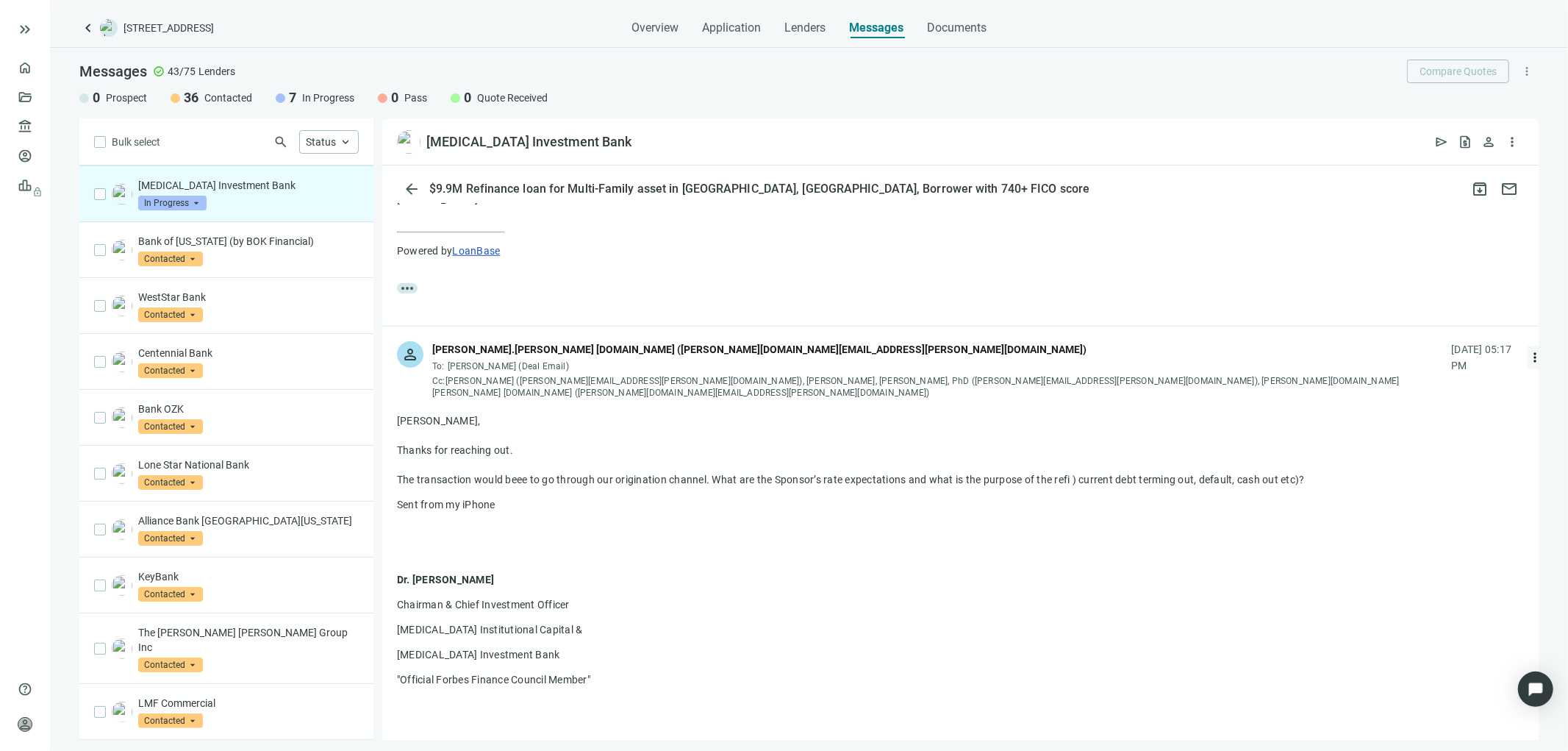
click at [1528, 354] on span "more_vert" at bounding box center [1535, 357] width 14 height 14
click at [1414, 414] on span "Reply all" at bounding box center [1409, 413] width 38 height 12
type textarea "**********"
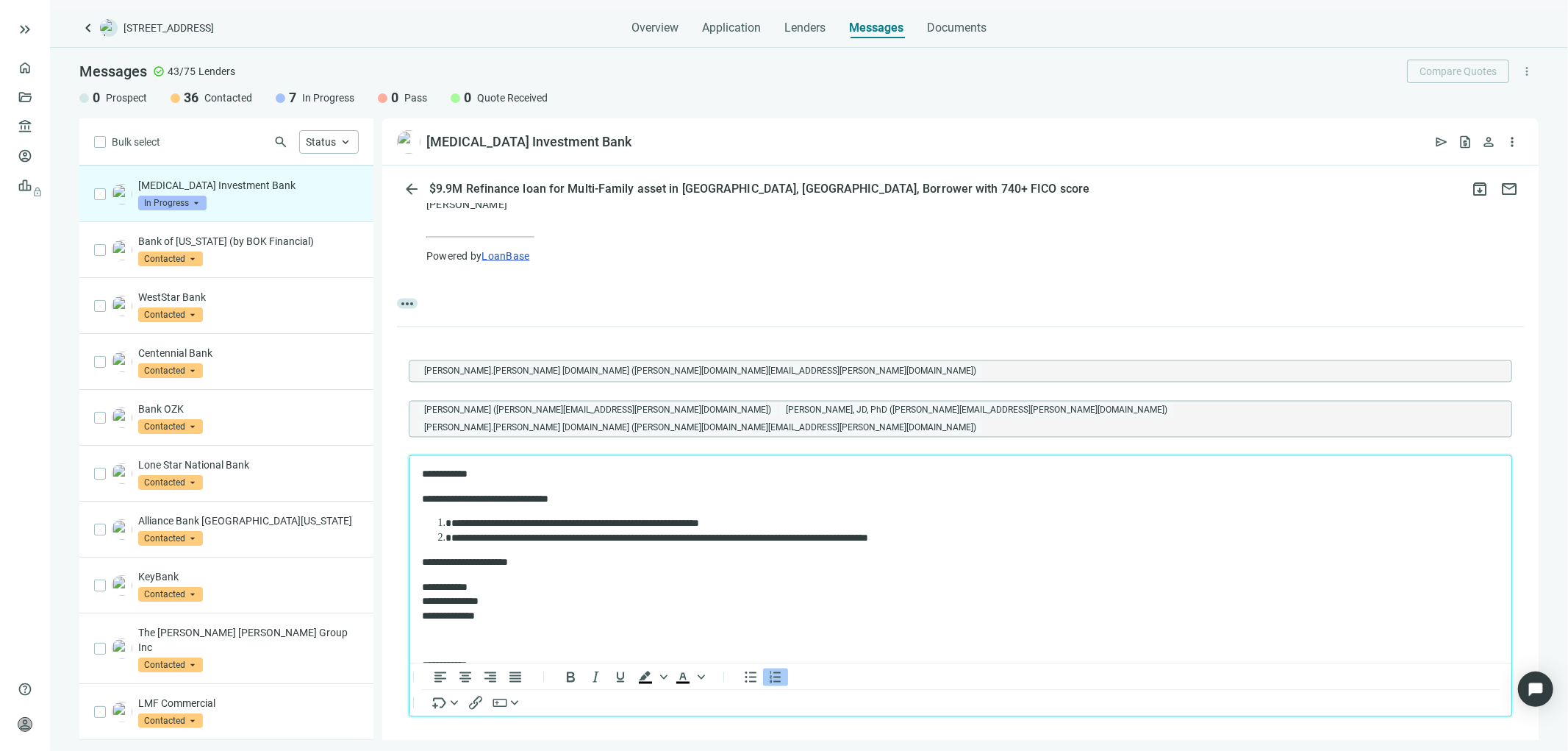
click at [759, 519] on li "**********" at bounding box center [961, 523] width 1020 height 14
click at [562, 531] on li "**********" at bounding box center [961, 538] width 1020 height 14
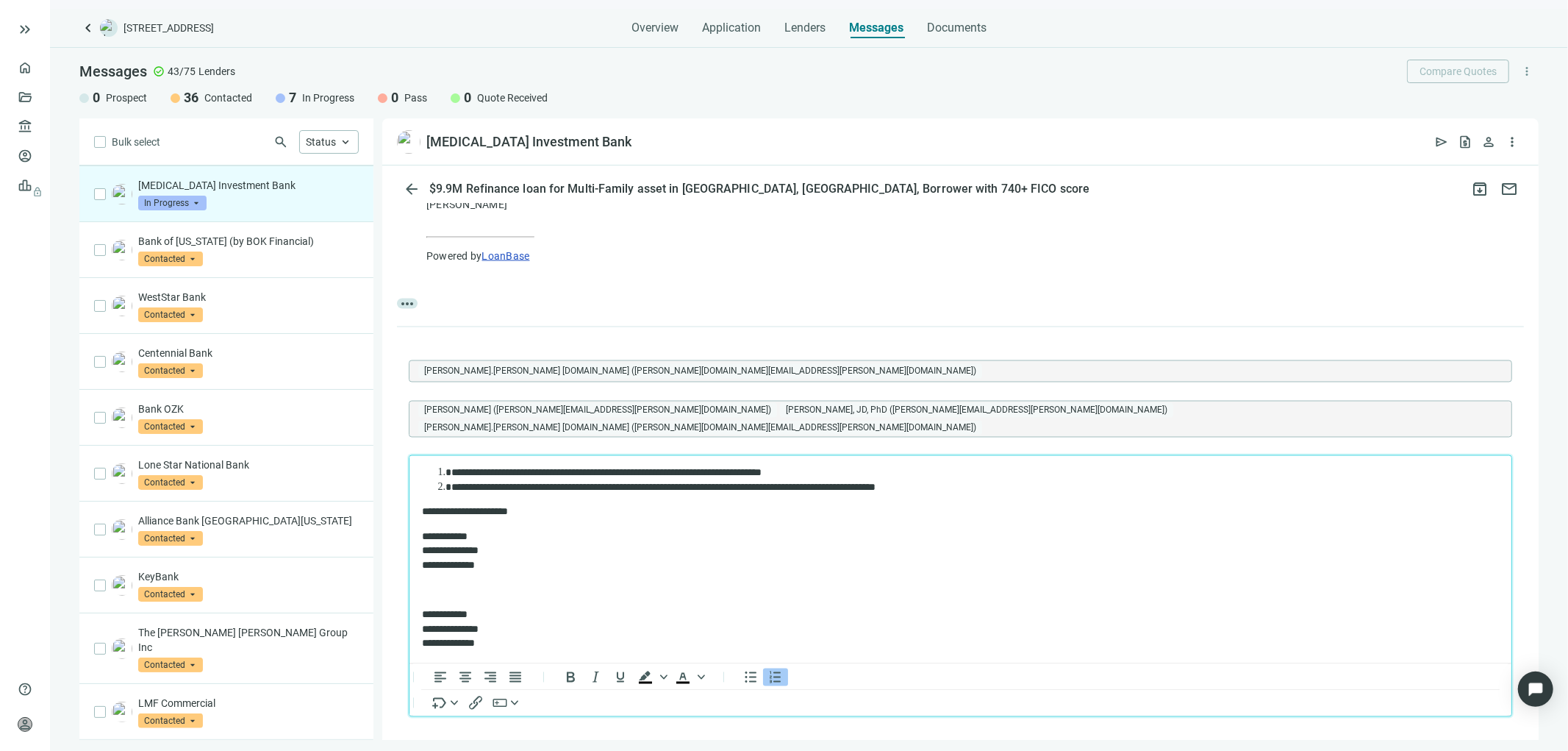
scroll to position [2292, 0]
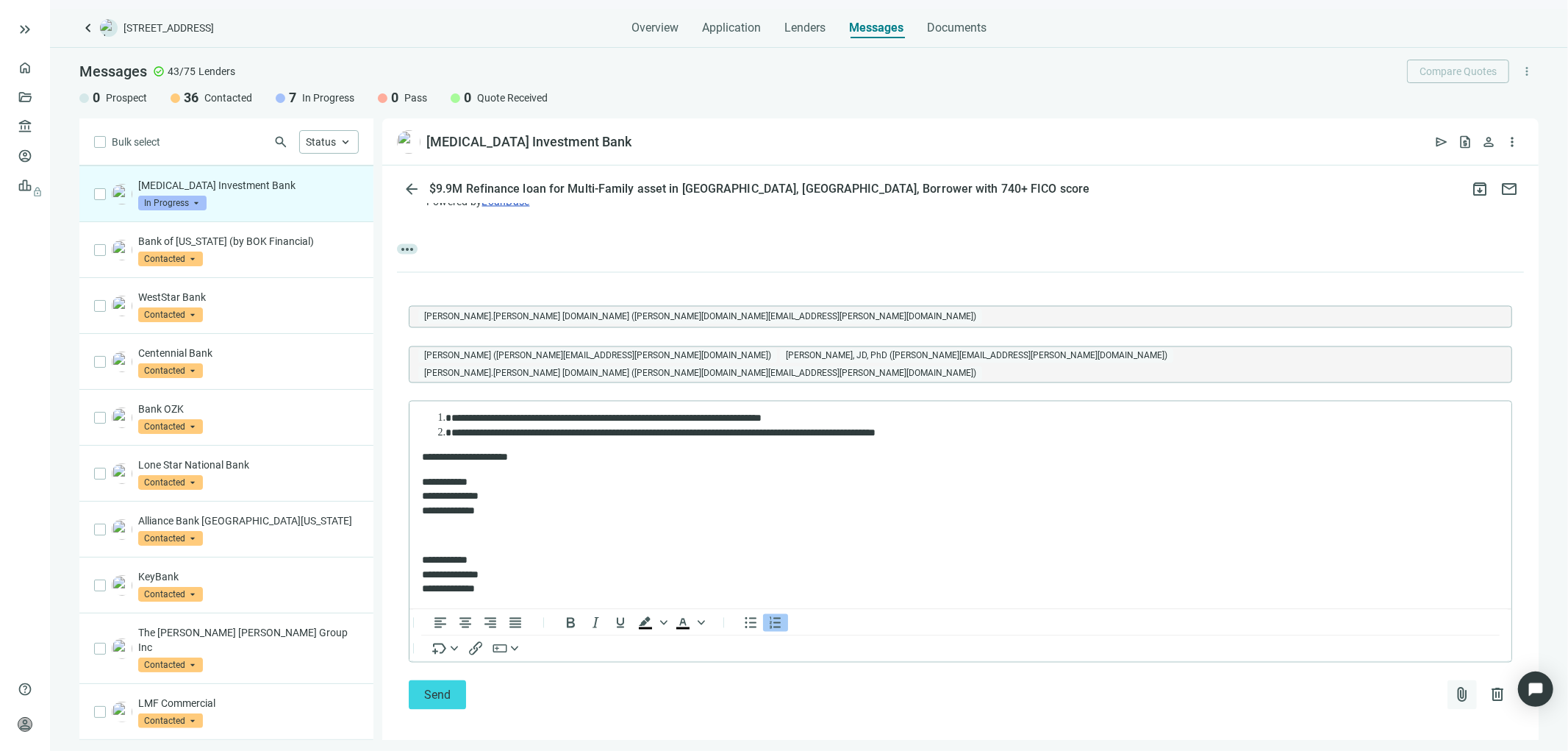
click at [1454, 686] on span "attach_file" at bounding box center [1463, 695] width 18 height 18
click at [1343, 647] on span "Upload new" at bounding box center [1343, 649] width 54 height 12
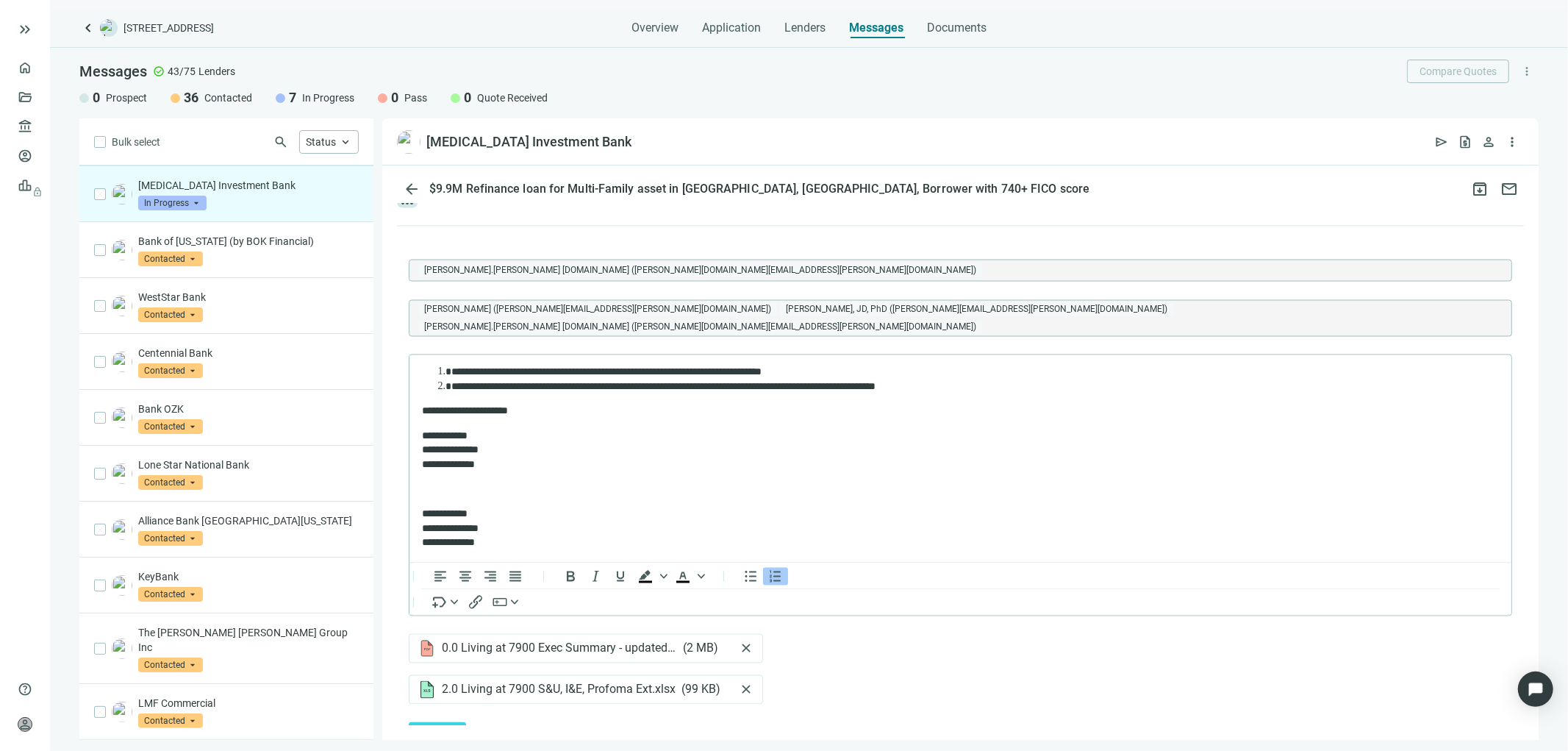
scroll to position [2380, 0]
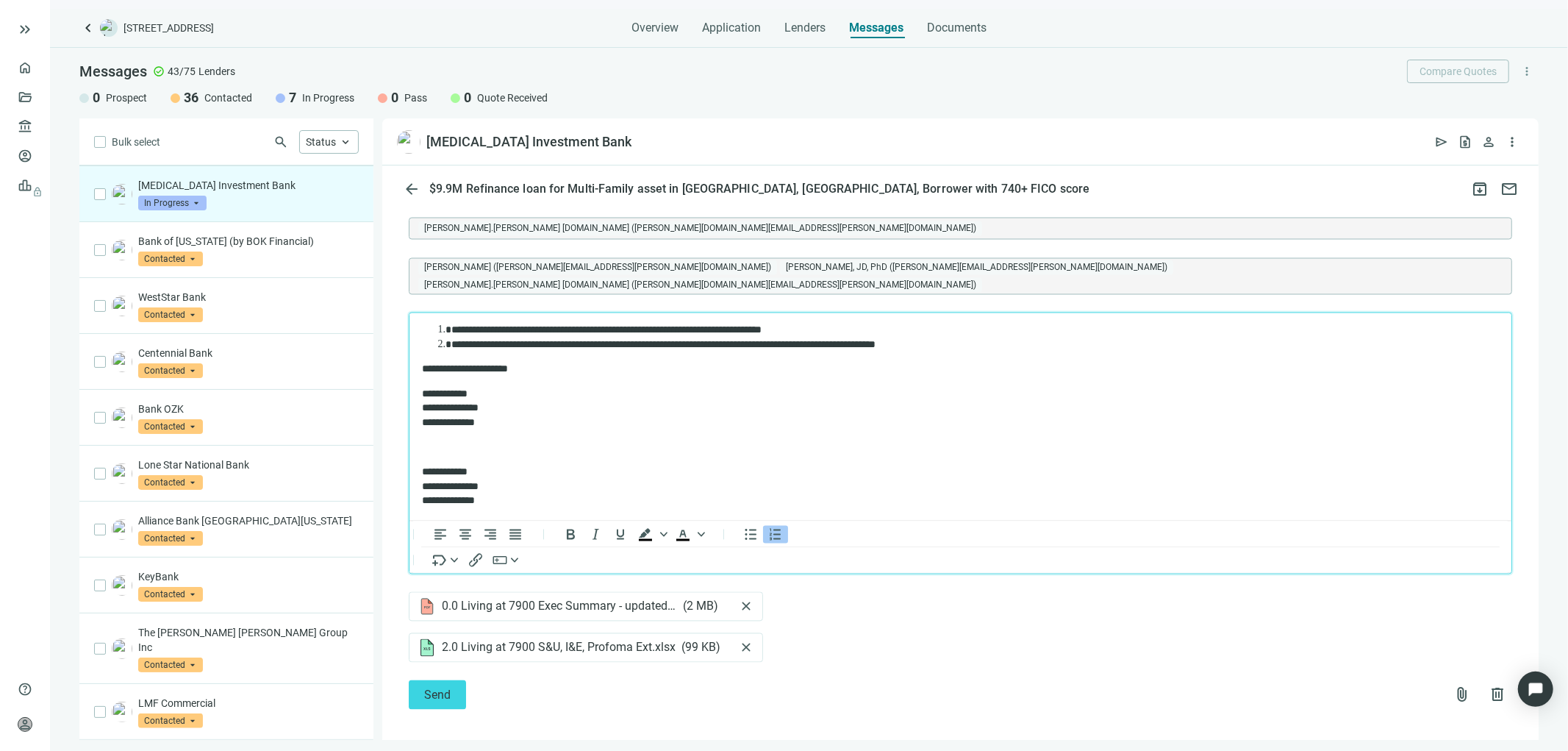
click at [868, 342] on li "**********" at bounding box center [961, 345] width 1020 height 14
click at [437, 688] on span "Send" at bounding box center [437, 695] width 27 height 14
